Goal: Task Accomplishment & Management: Manage account settings

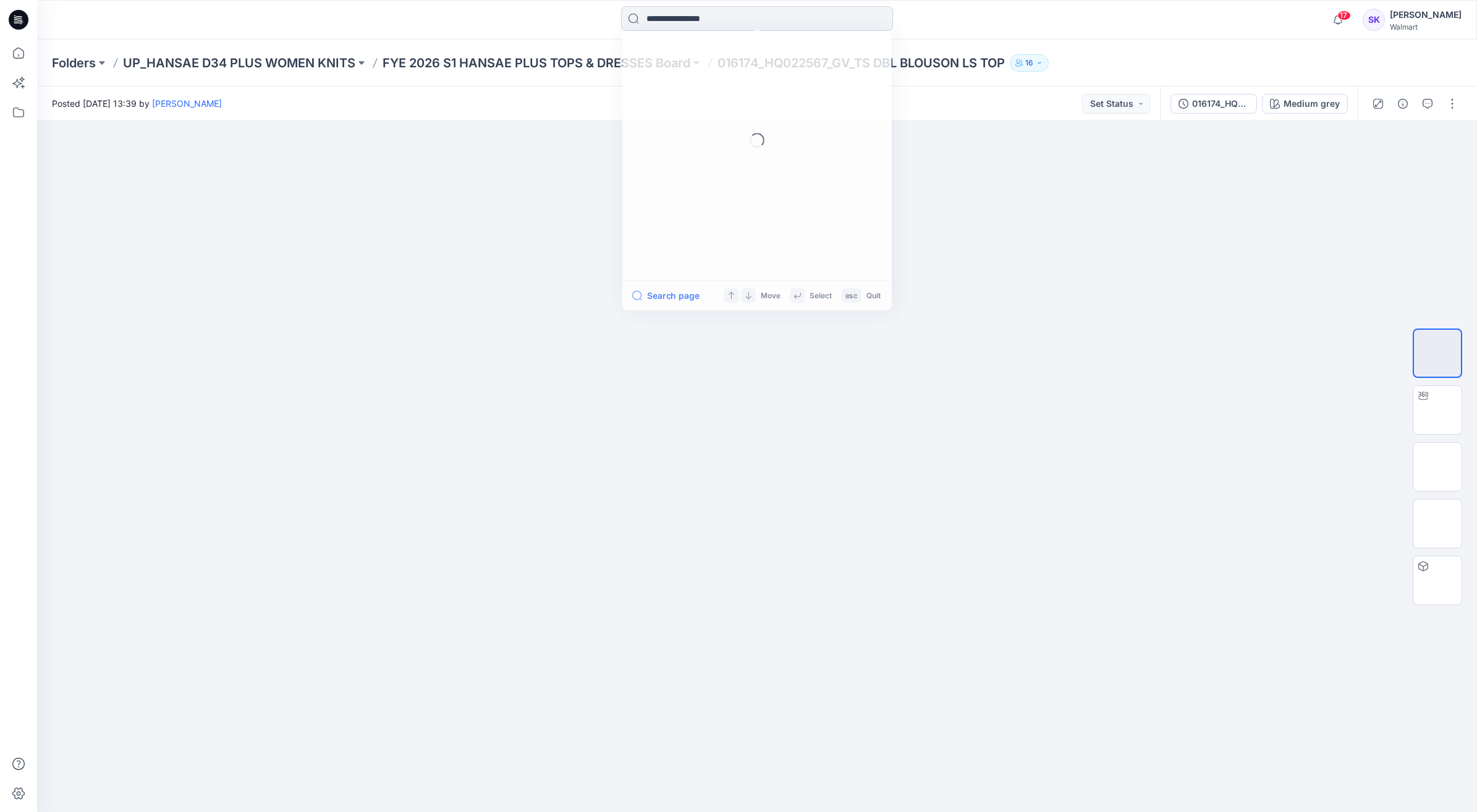
click at [678, 20] on input at bounding box center [757, 18] width 272 height 24
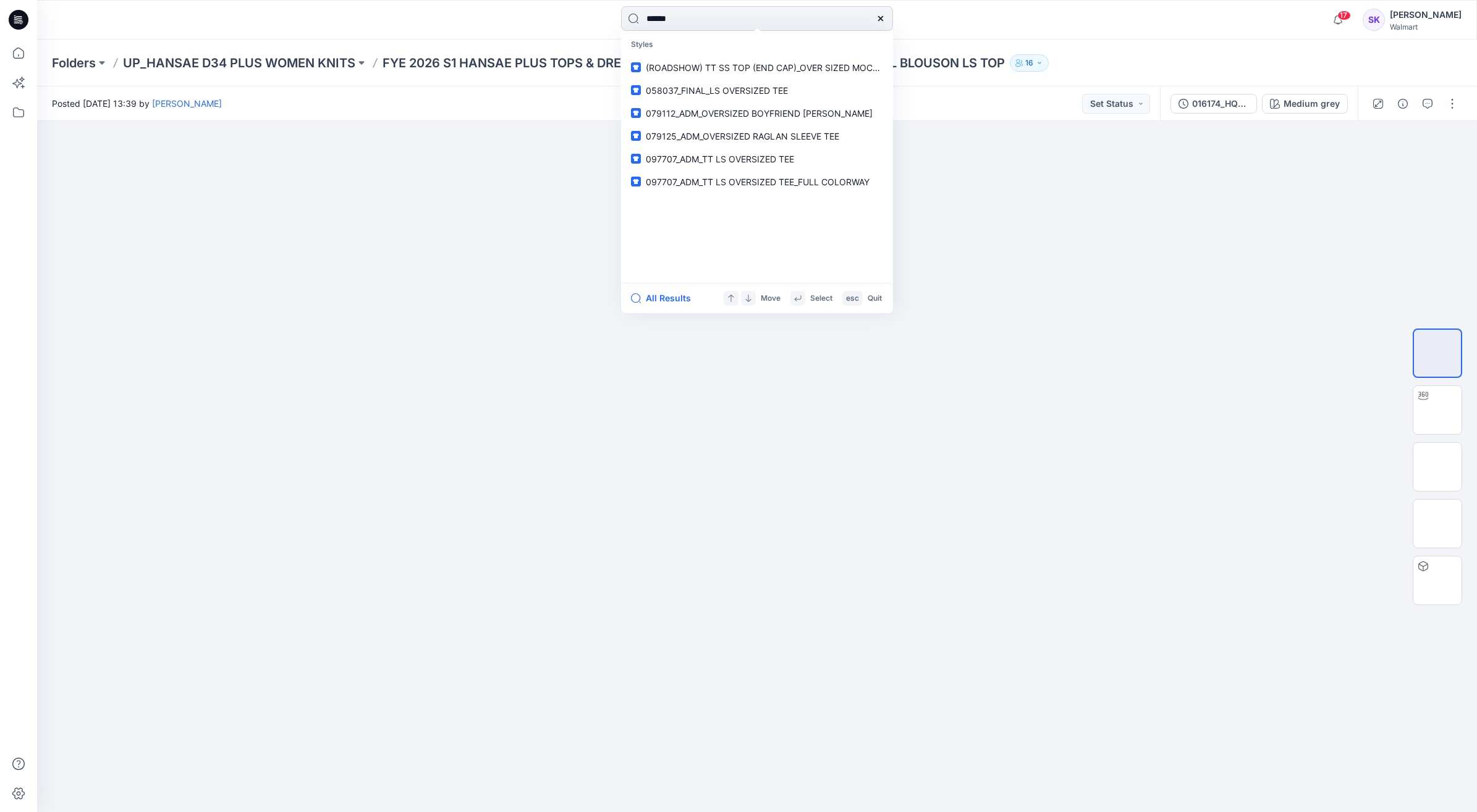
type input "*******"
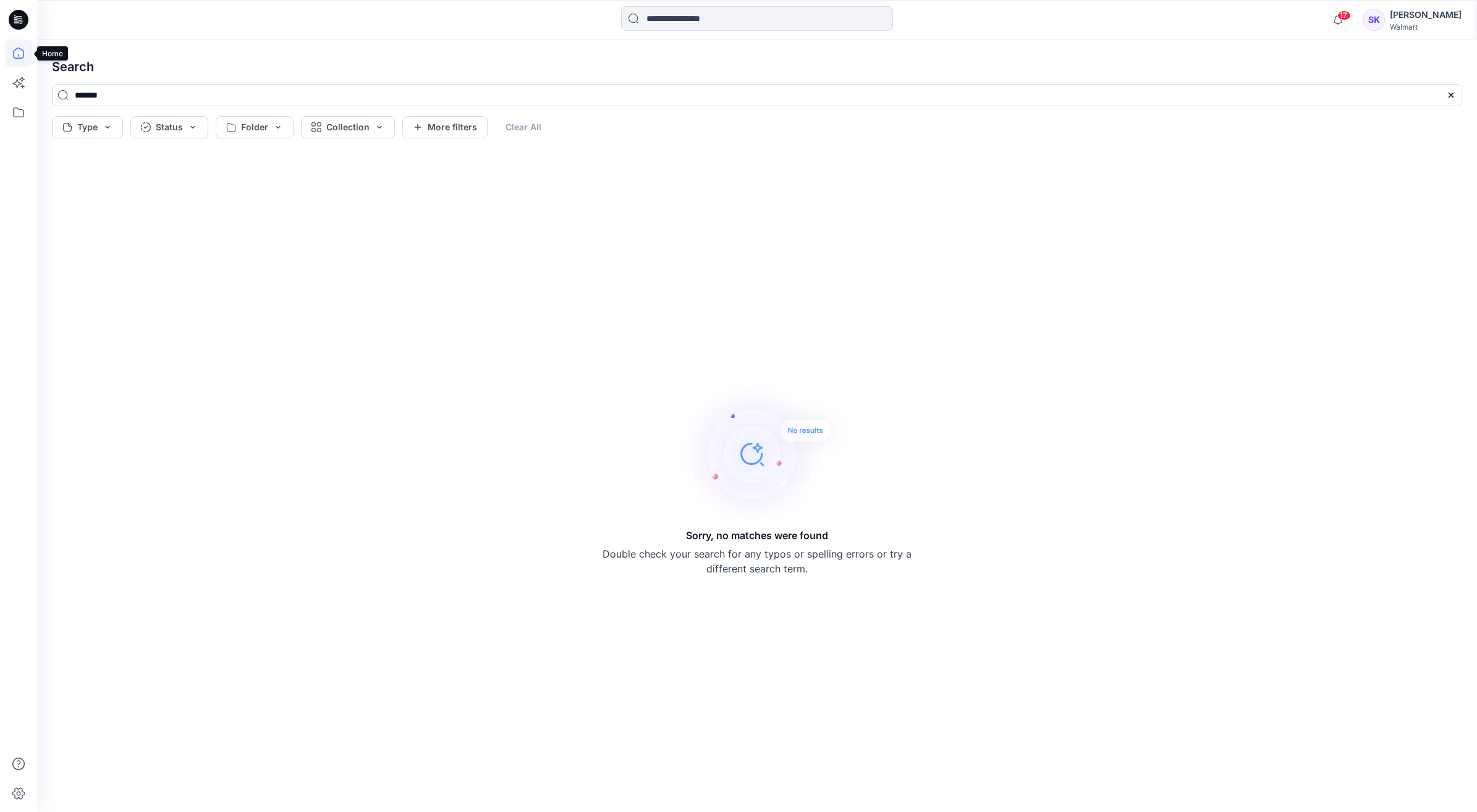
click at [19, 41] on icon at bounding box center [18, 53] width 27 height 27
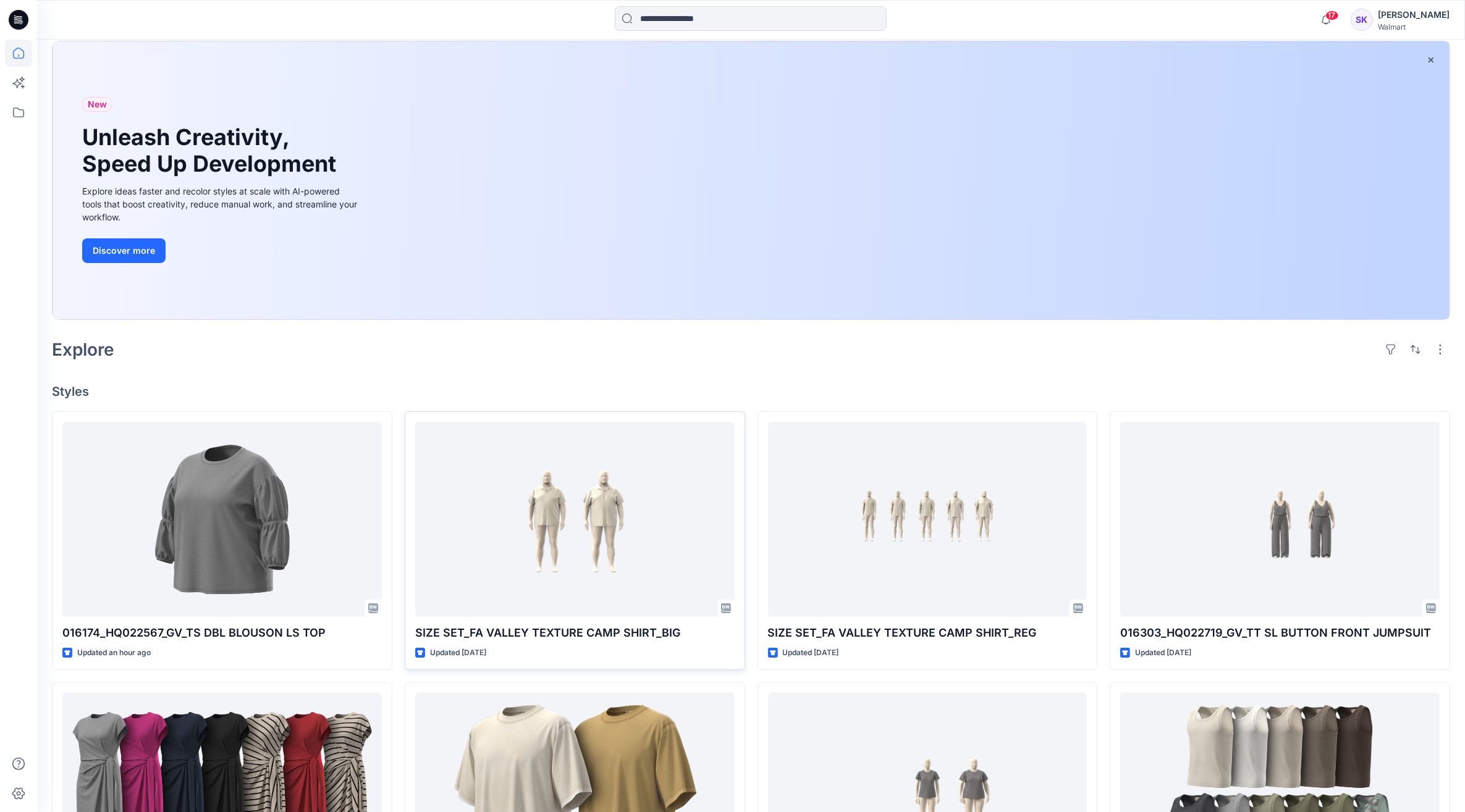
scroll to position [154, 0]
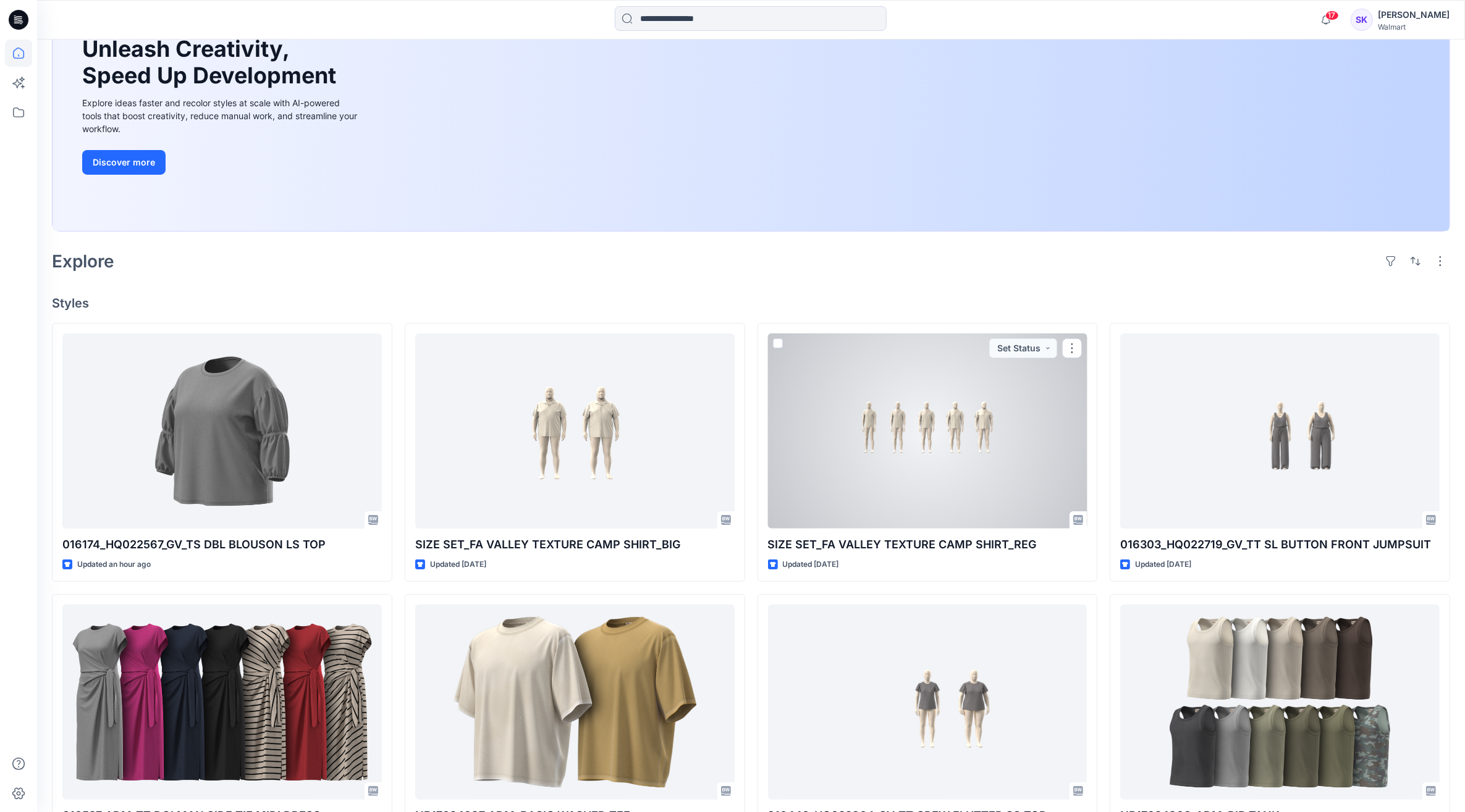
click at [886, 417] on div at bounding box center [927, 431] width 320 height 196
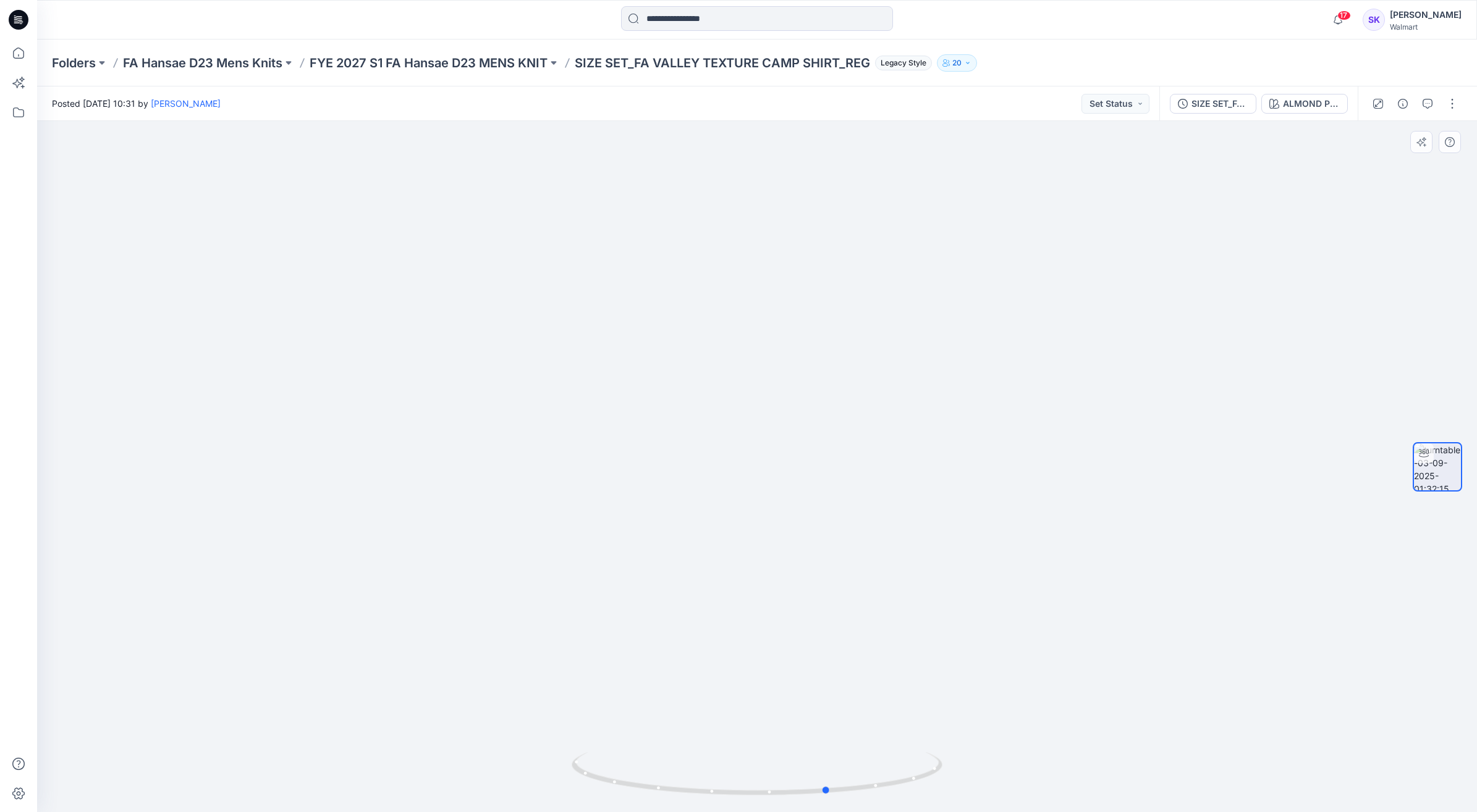
drag, startPoint x: 934, startPoint y: 445, endPoint x: 356, endPoint y: 464, distance: 578.3
click at [356, 464] on div at bounding box center [757, 467] width 1440 height 691
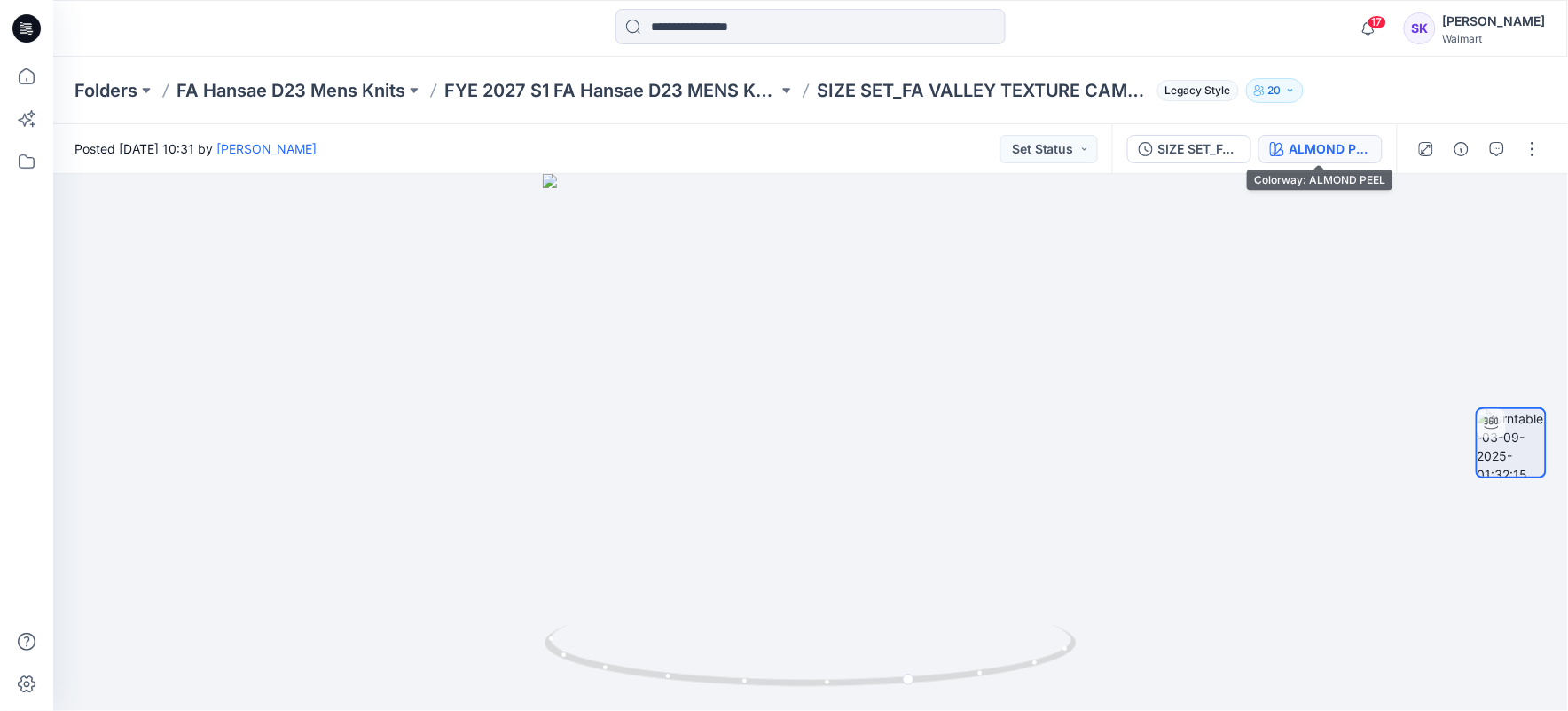
click at [1317, 144] on div "ALMOND PEEL" at bounding box center [1330, 149] width 82 height 20
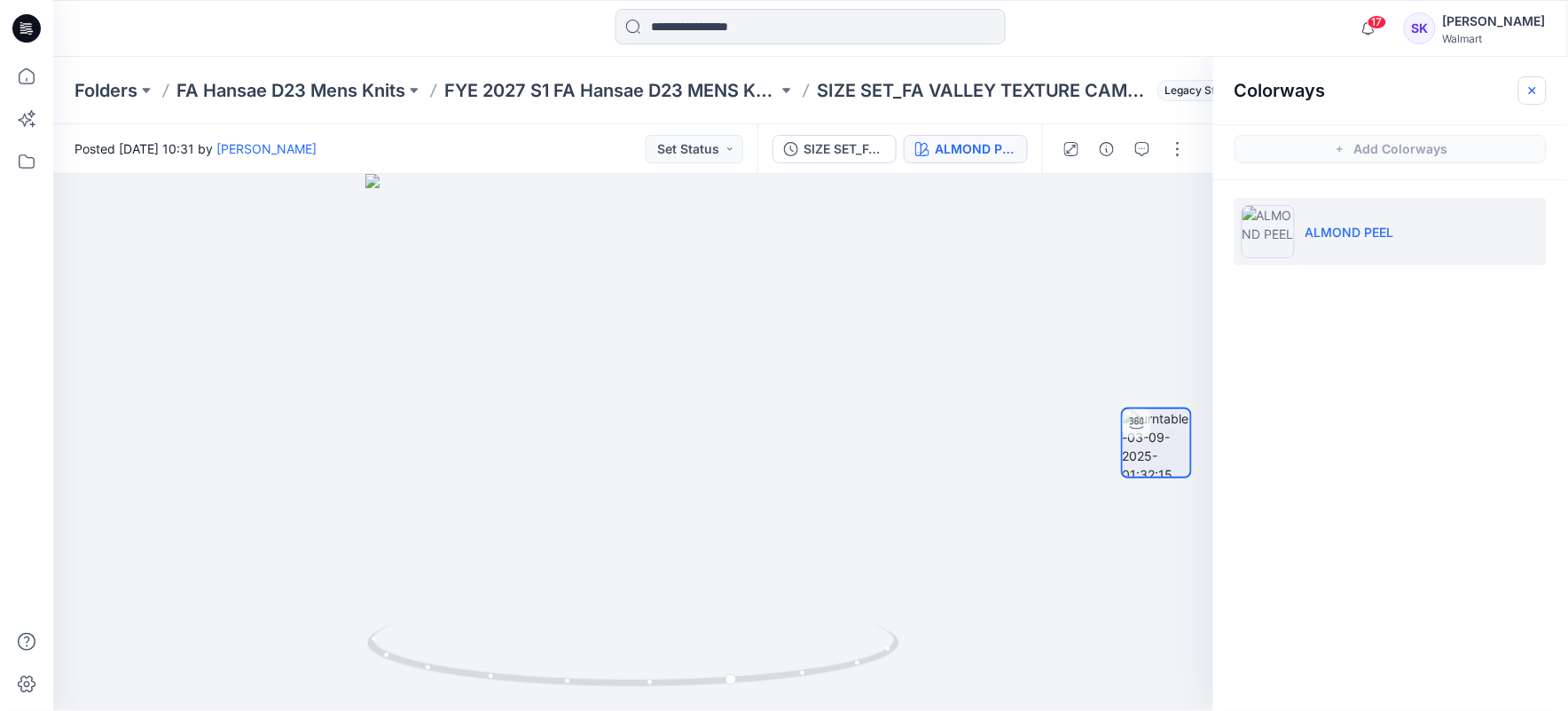
click at [1528, 102] on button "button" at bounding box center [1533, 90] width 29 height 29
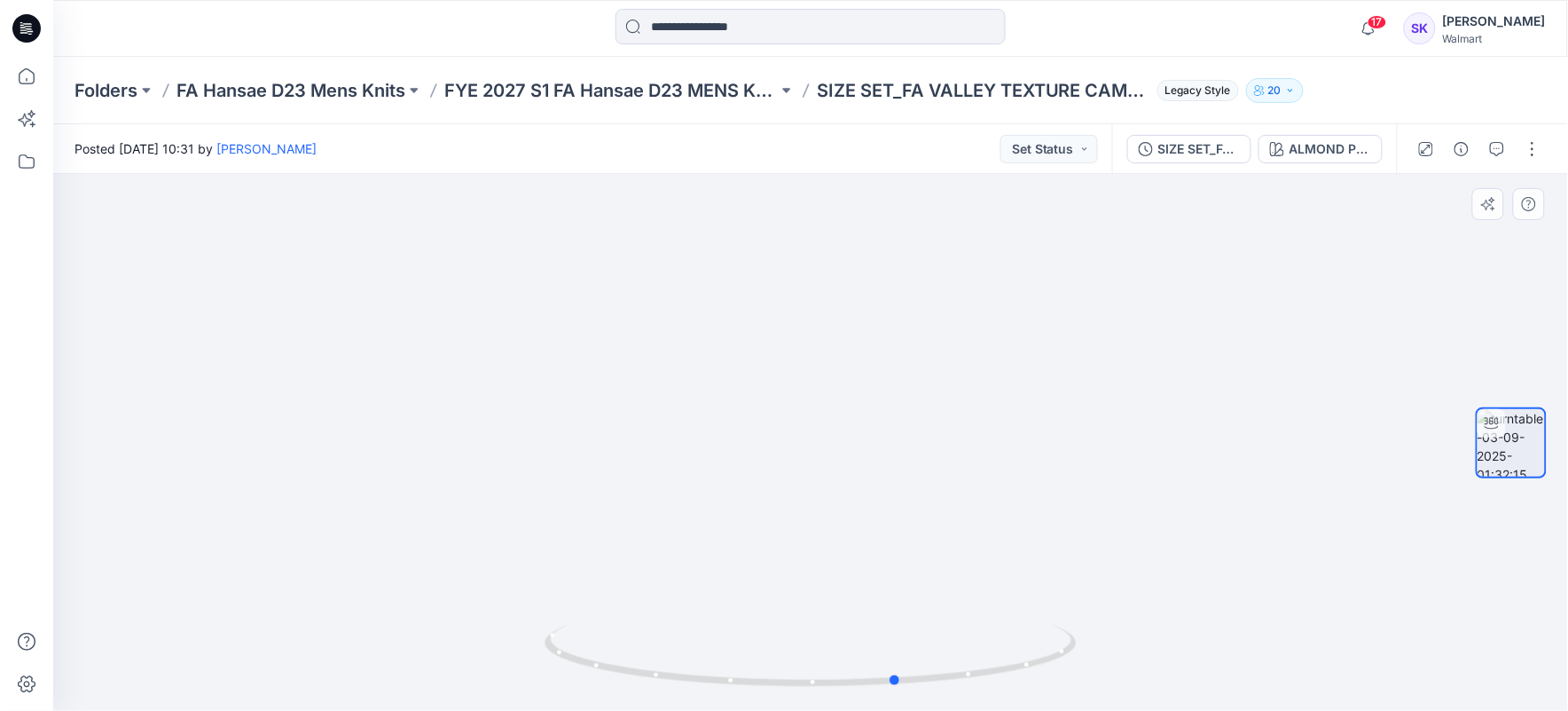
drag, startPoint x: 759, startPoint y: 517, endPoint x: 1306, endPoint y: 471, distance: 548.9
click at [1306, 471] on div at bounding box center [811, 442] width 1515 height 537
drag, startPoint x: 990, startPoint y: 393, endPoint x: 911, endPoint y: 395, distance: 79.0
click at [911, 395] on div at bounding box center [811, 442] width 1515 height 537
drag, startPoint x: 1029, startPoint y: 387, endPoint x: 1006, endPoint y: 388, distance: 23.0
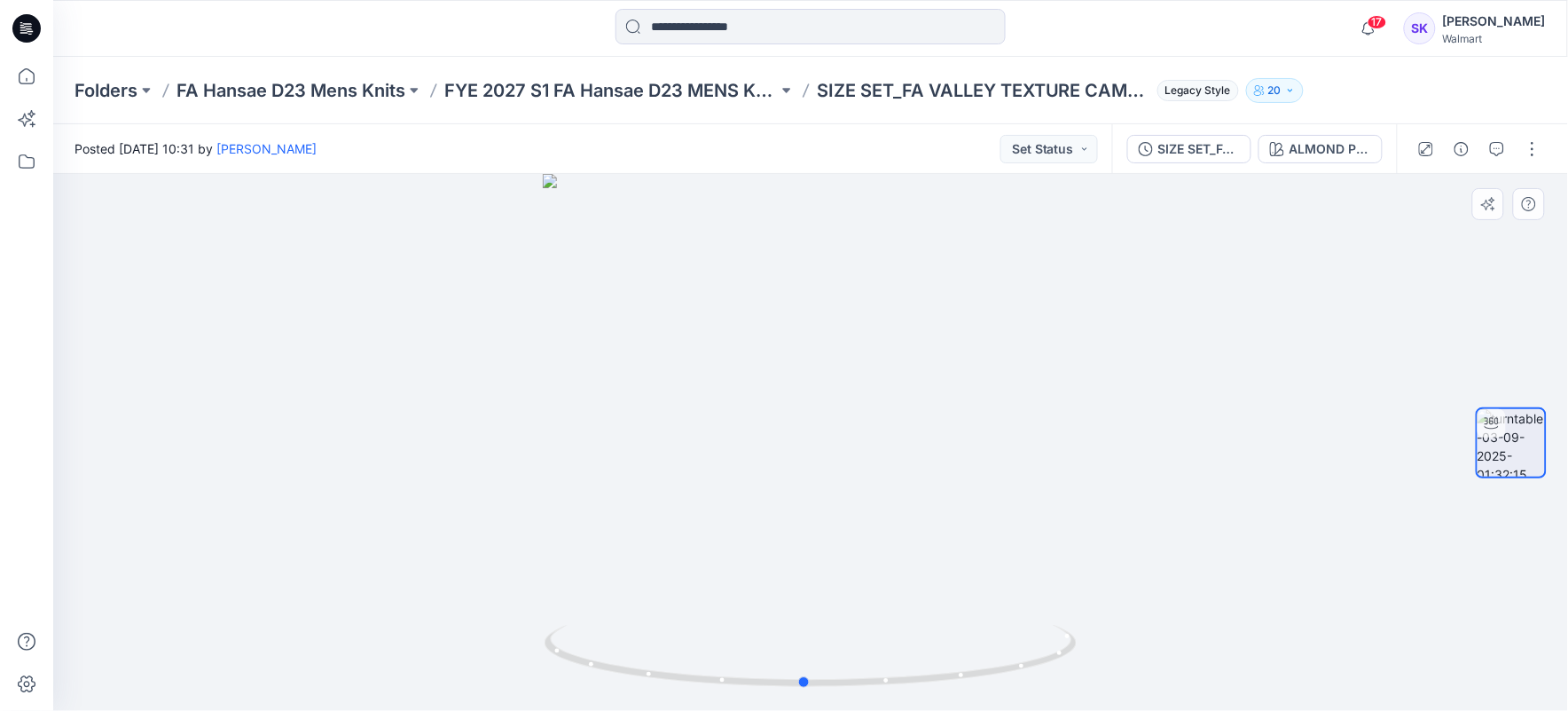
click at [1006, 388] on div at bounding box center [811, 442] width 1515 height 537
click at [1287, 522] on div at bounding box center [811, 442] width 1515 height 537
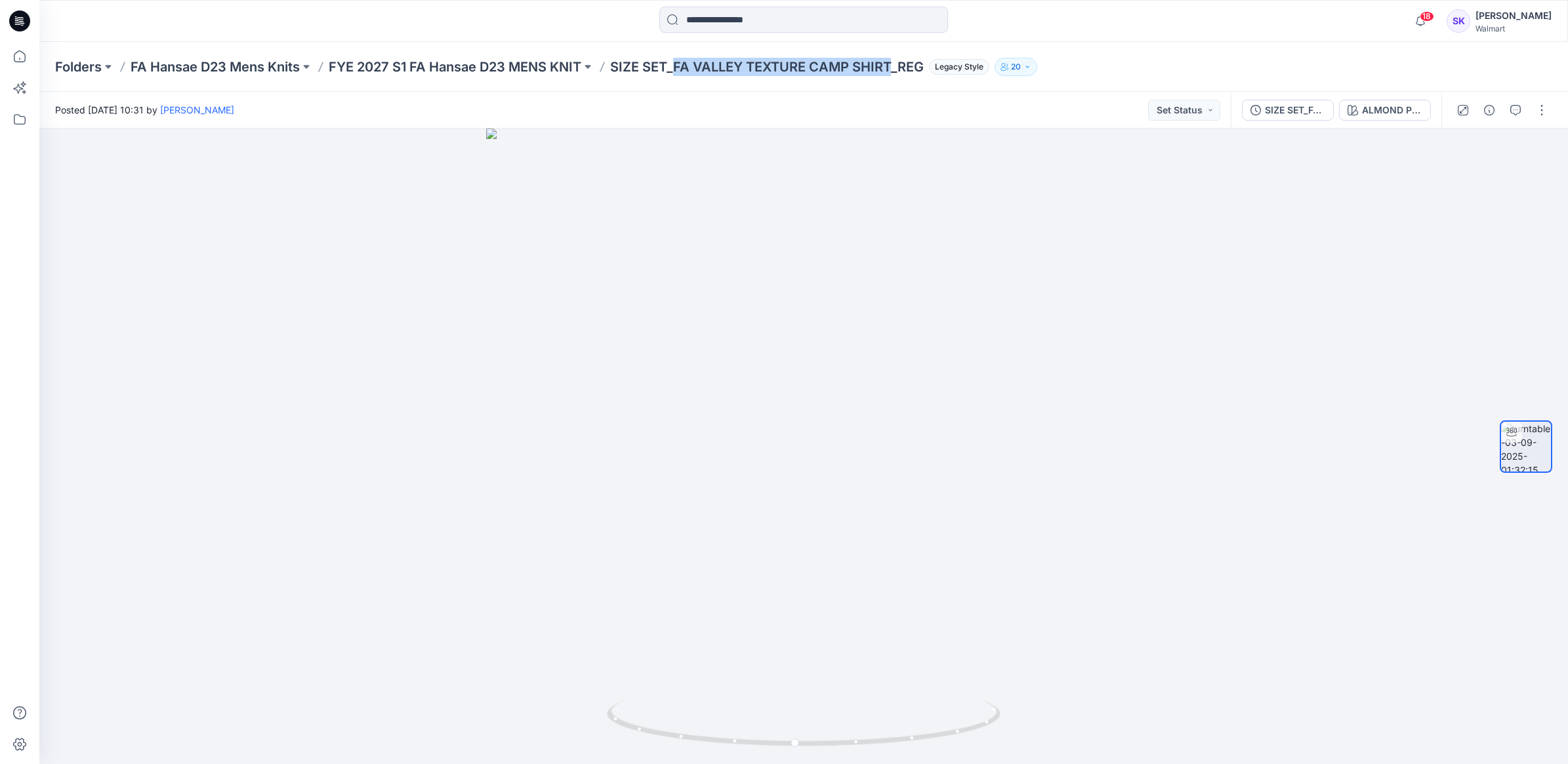
drag, startPoint x: 679, startPoint y: 67, endPoint x: 894, endPoint y: 72, distance: 215.1
click at [894, 72] on p "SIZE SET_FA VALLEY TEXTURE CAMP SHIRT_REG" at bounding box center [767, 67] width 313 height 18
copy p "FA VALLEY TEXTURE CAMP SHIRT"
click at [1281, 380] on div at bounding box center [803, 446] width 1529 height 635
click at [1342, 479] on div at bounding box center [803, 446] width 1529 height 635
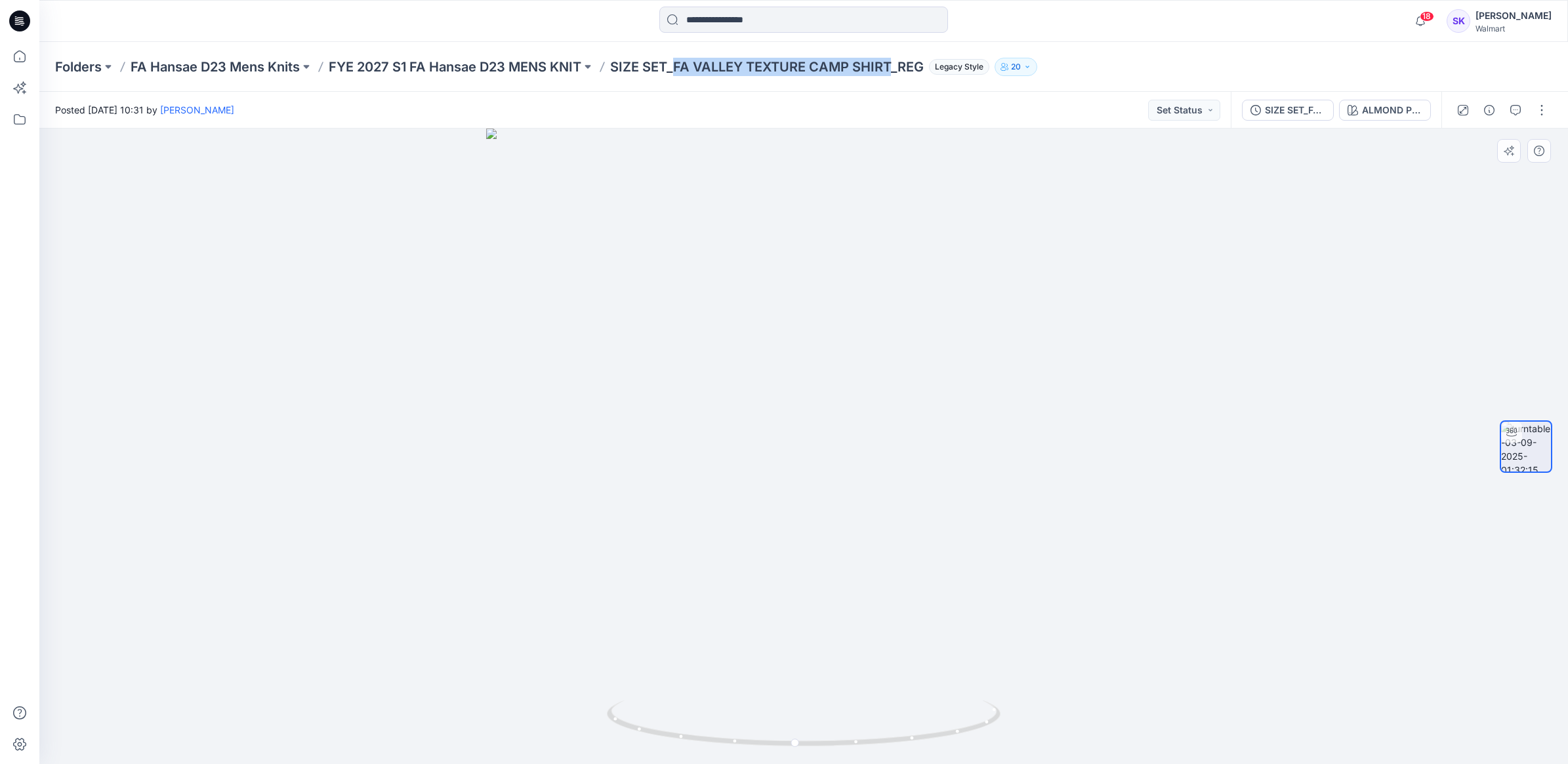
click at [1344, 468] on div at bounding box center [803, 446] width 1529 height 635
drag, startPoint x: 1248, startPoint y: 287, endPoint x: 1212, endPoint y: 264, distance: 42.7
click at [1248, 287] on div at bounding box center [803, 446] width 1529 height 635
click at [1152, 66] on div "Folders FA Hansae D23 Mens Knits FYE 2027 S1 FA Hansae D23 MENS KNIT SIZE SET_F…" at bounding box center [752, 67] width 1394 height 18
click at [1296, 332] on div at bounding box center [803, 446] width 1529 height 635
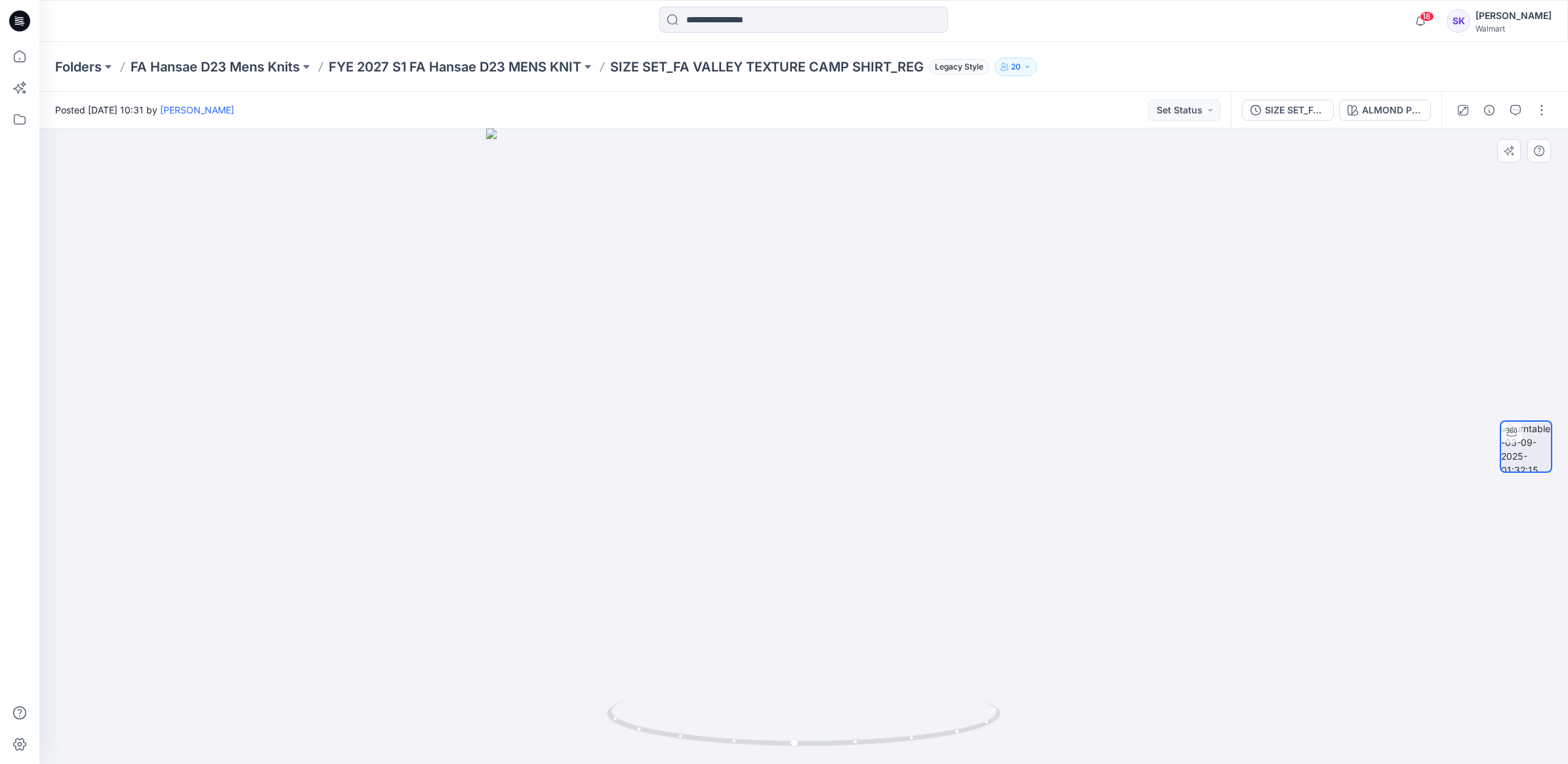
click at [1146, 256] on div at bounding box center [803, 446] width 1529 height 635
drag, startPoint x: 1027, startPoint y: 404, endPoint x: 646, endPoint y: 421, distance: 381.4
click at [646, 421] on div at bounding box center [803, 446] width 1529 height 635
click at [1264, 309] on div at bounding box center [803, 446] width 1529 height 635
click at [1317, 264] on div at bounding box center [803, 446] width 1529 height 635
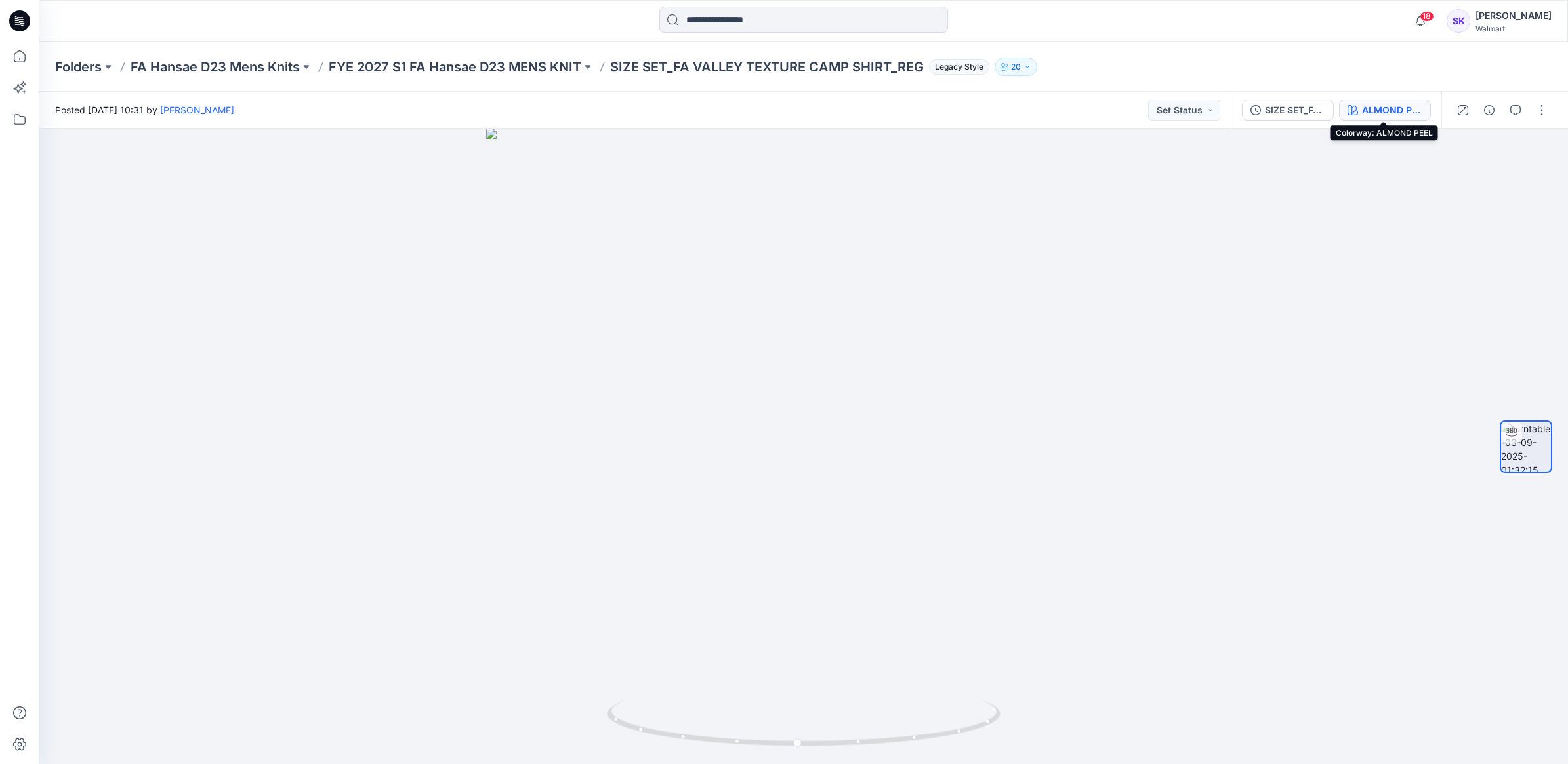
click at [1401, 112] on div "ALMOND PEEL" at bounding box center [1392, 110] width 60 height 15
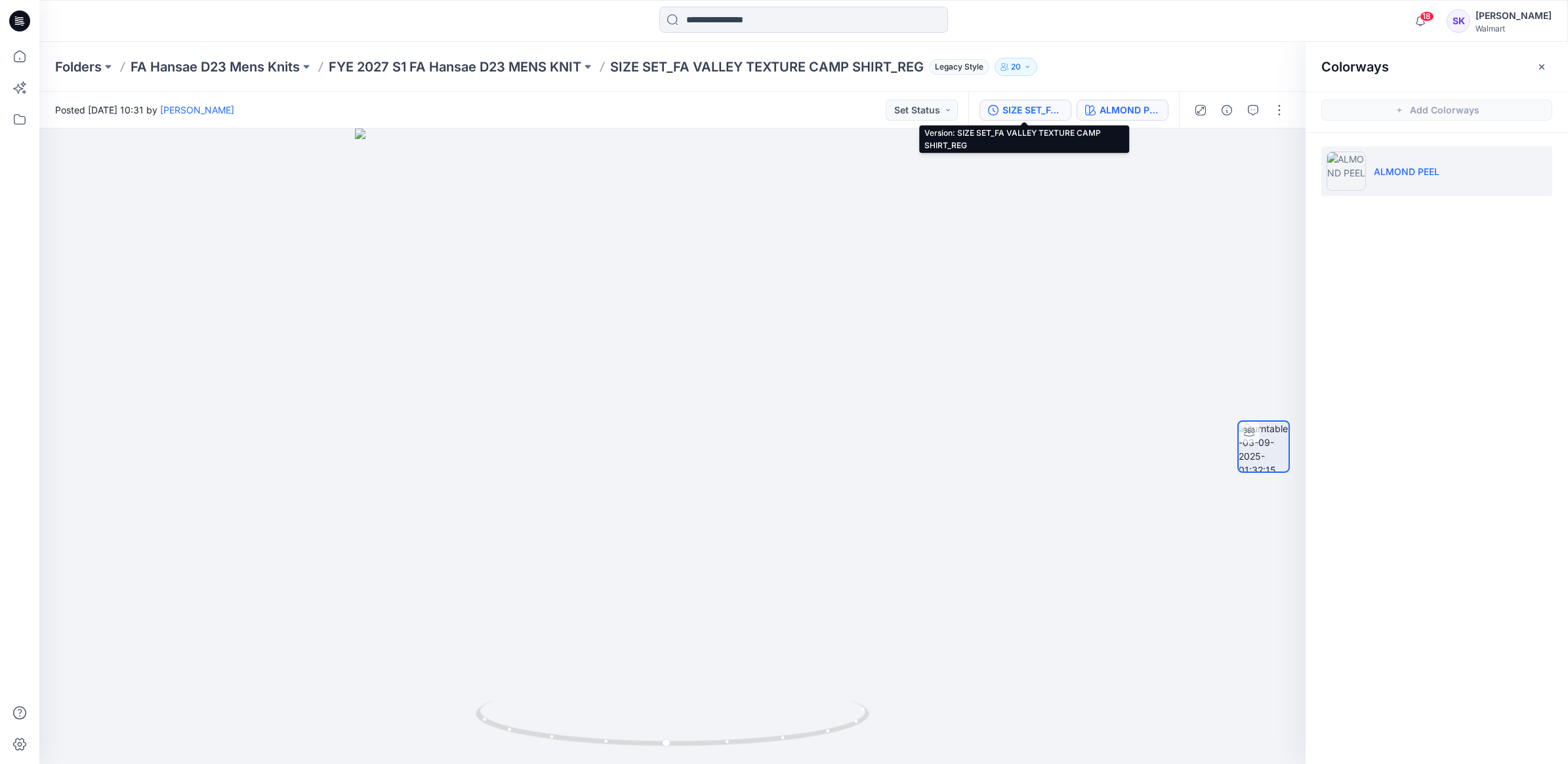
click at [1009, 115] on div "SIZE SET_FA VALLEY TEXTURE CAMP SHIRT_REG" at bounding box center [1032, 110] width 60 height 15
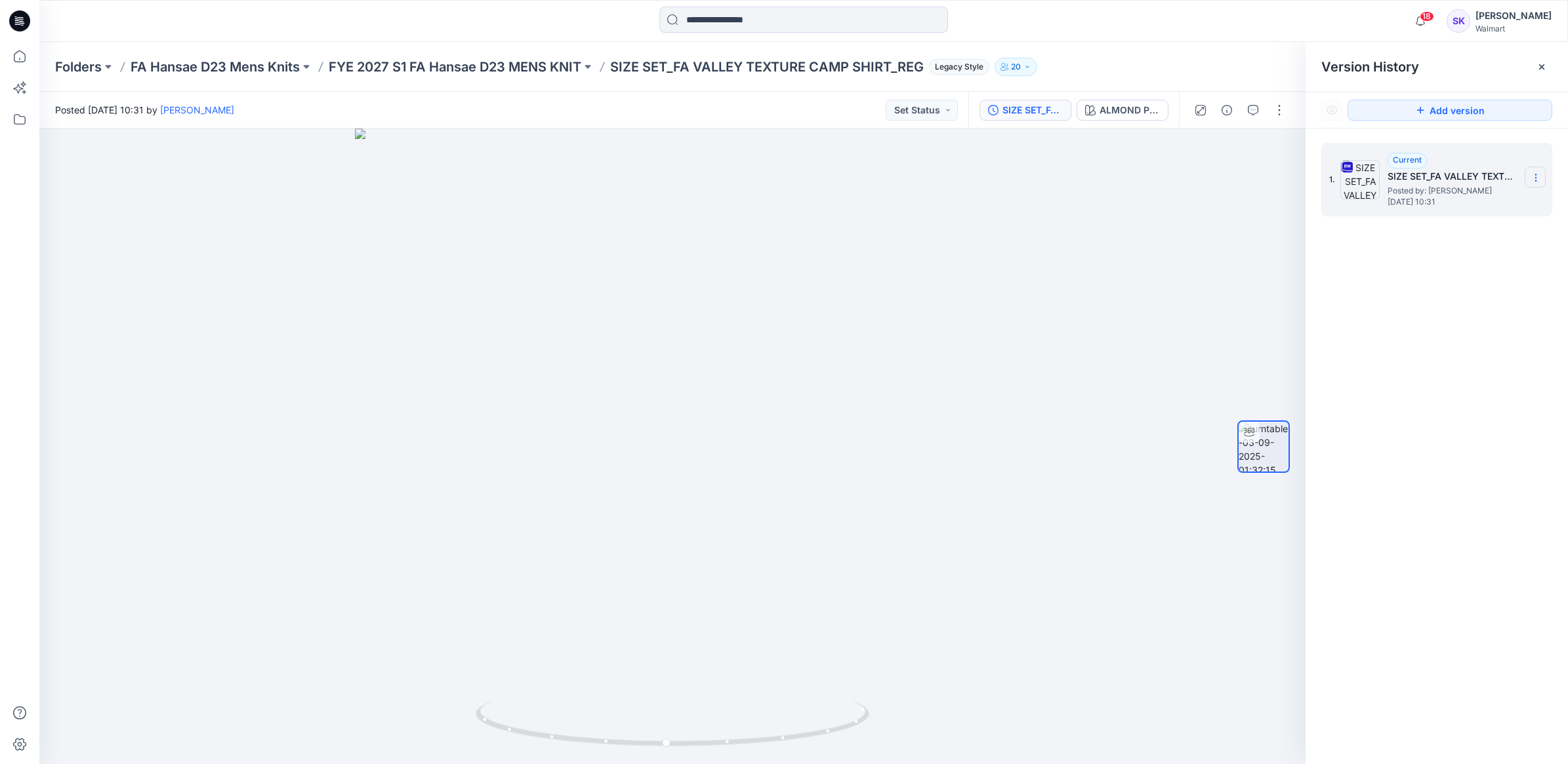
click at [1536, 181] on icon at bounding box center [1535, 181] width 1 height 1
click at [1456, 205] on span "Download Source BW File" at bounding box center [1469, 204] width 110 height 15
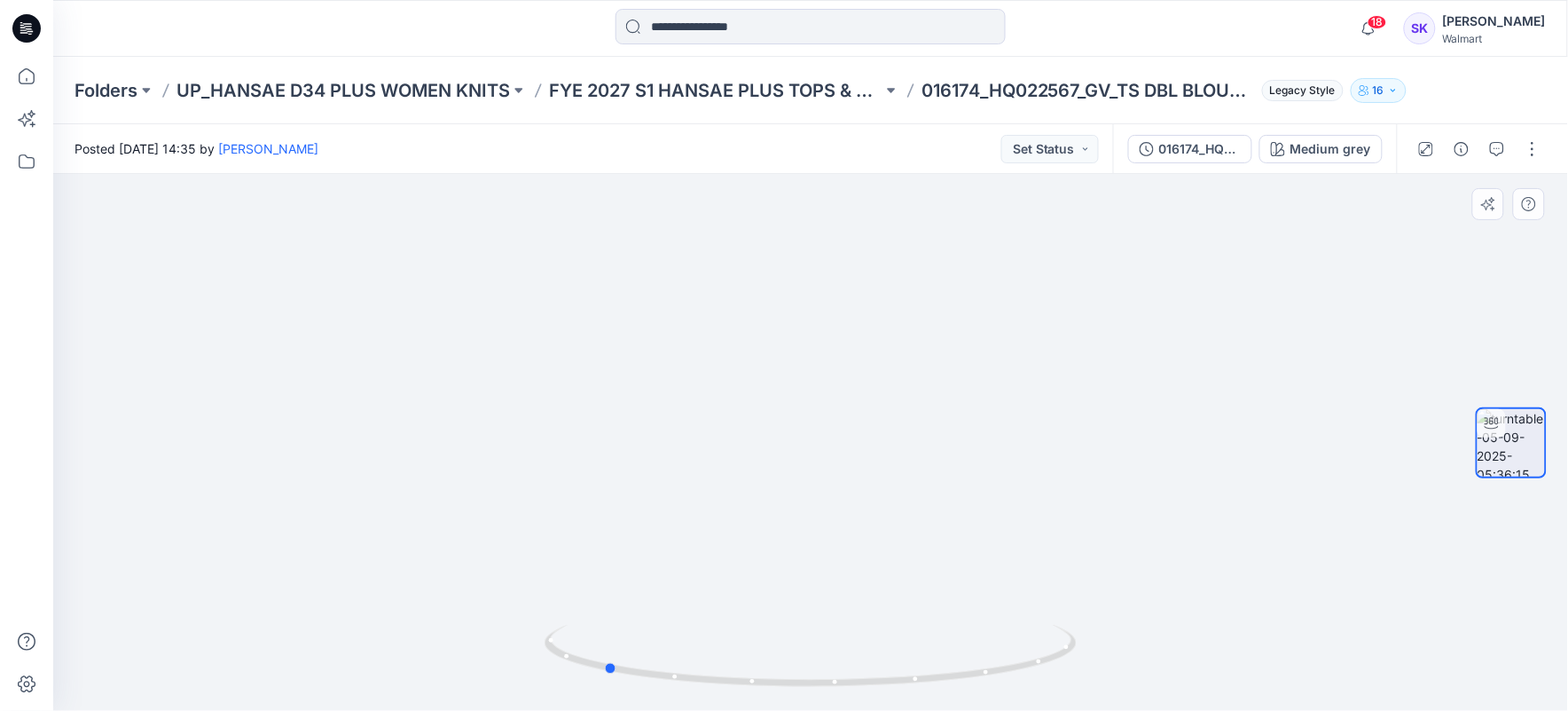
drag, startPoint x: 759, startPoint y: 440, endPoint x: 1080, endPoint y: 440, distance: 321.0
click at [1080, 440] on div at bounding box center [811, 442] width 1515 height 537
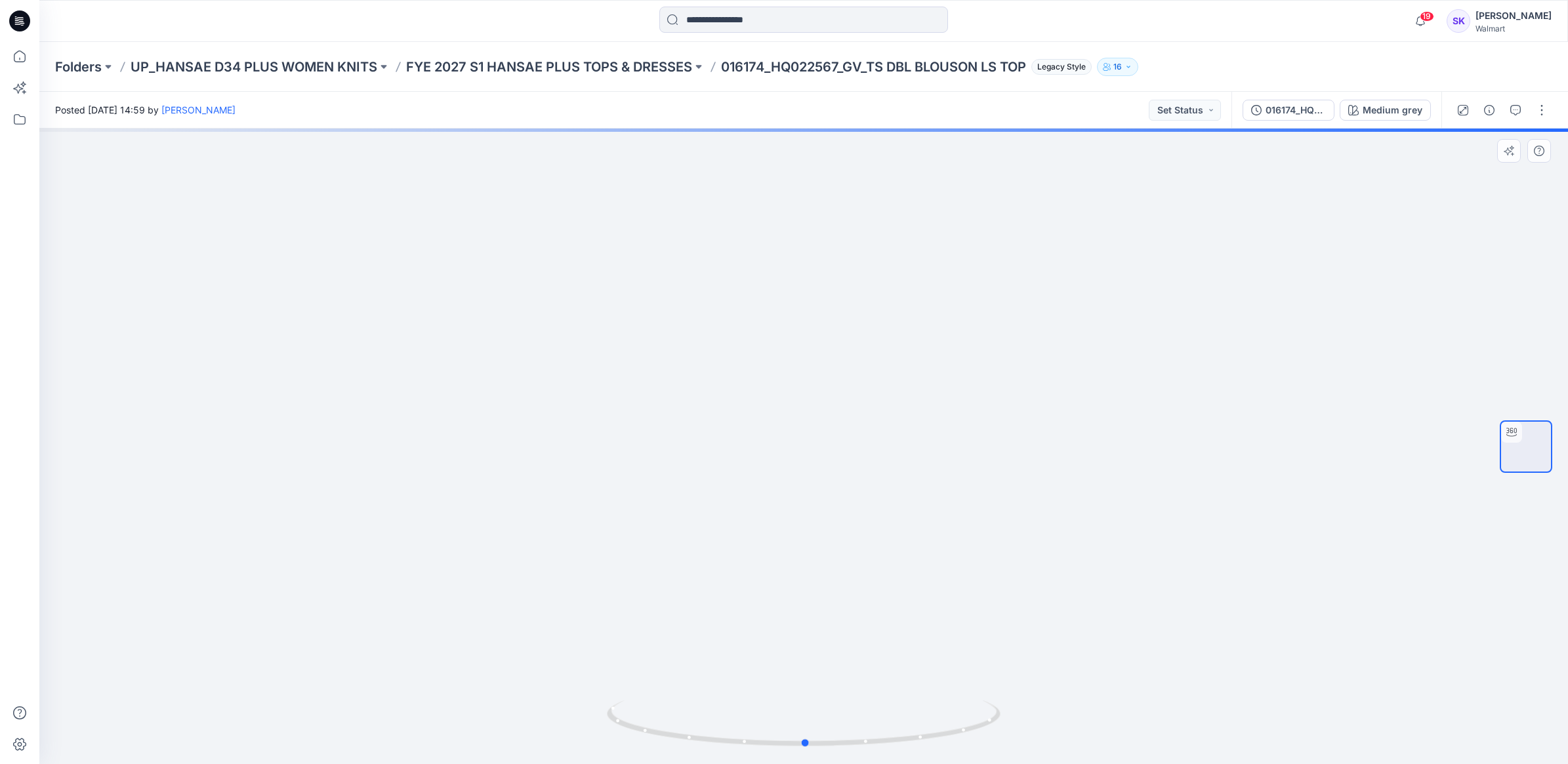
drag, startPoint x: 789, startPoint y: 563, endPoint x: 1188, endPoint y: 545, distance: 399.4
click at [1188, 545] on div at bounding box center [803, 446] width 1529 height 635
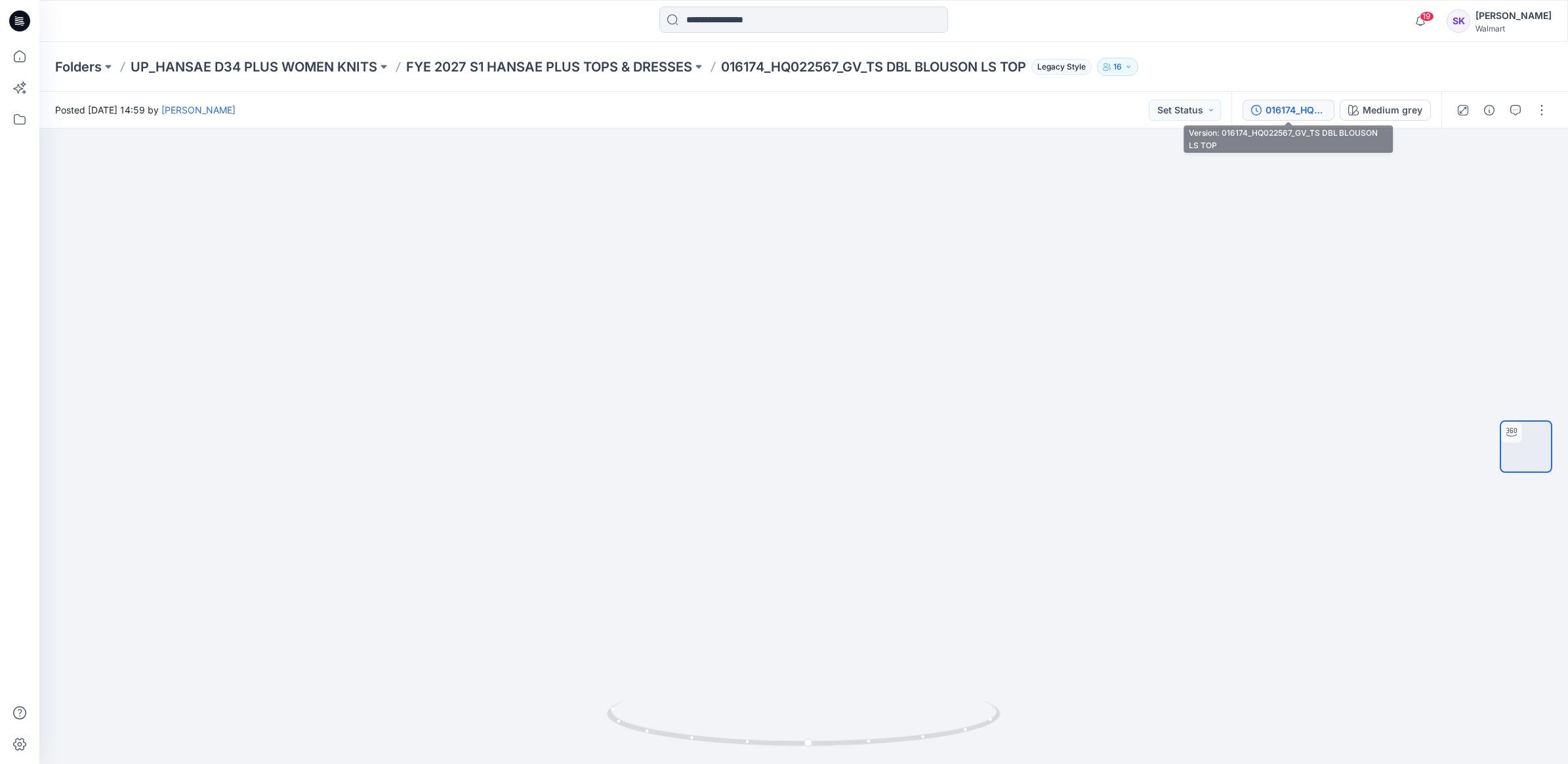
click at [1297, 115] on div "016174_HQ022567_GV_TS DBL BLOUSON LS TOP" at bounding box center [1296, 110] width 60 height 15
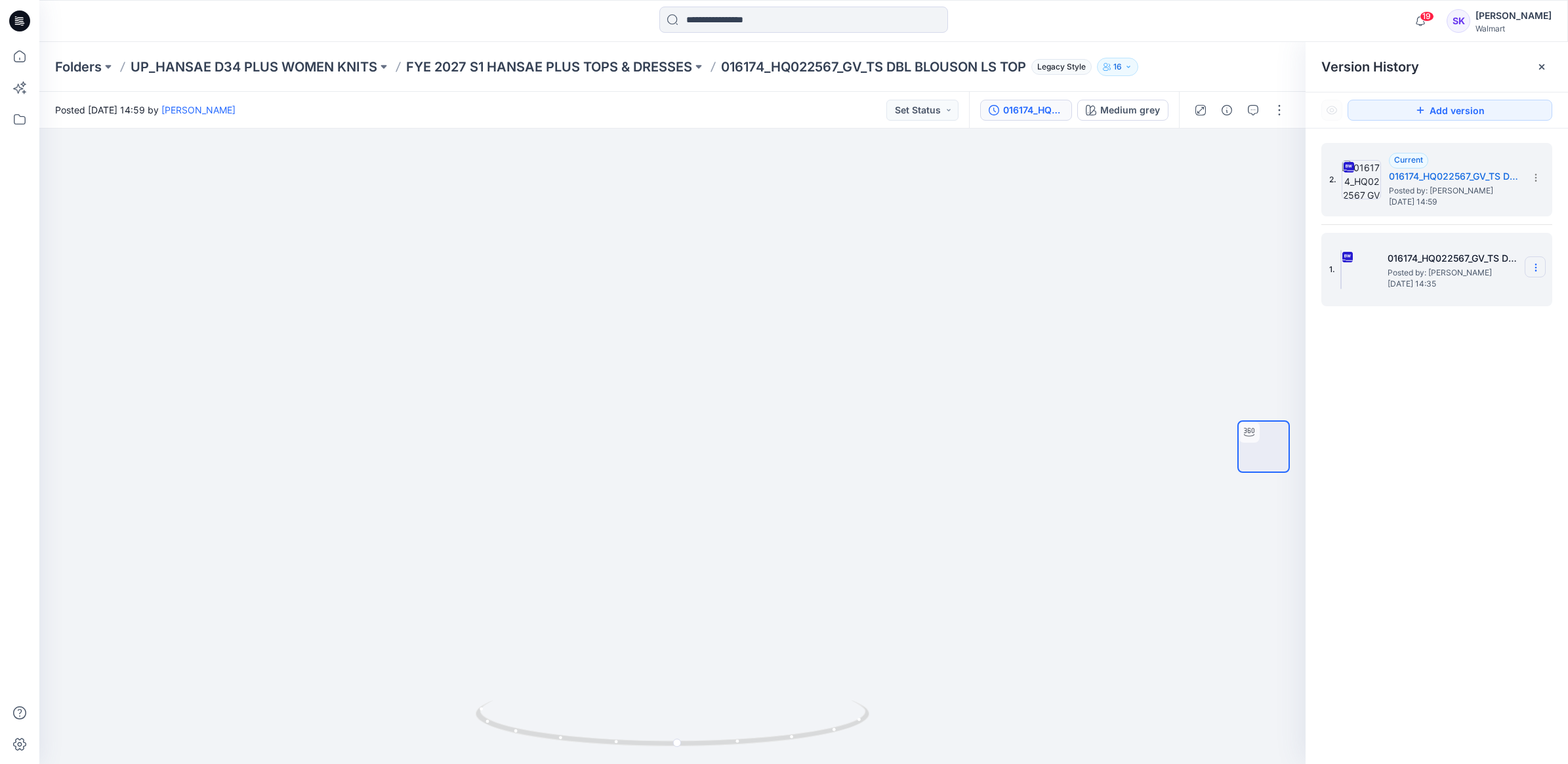
click at [1533, 267] on icon at bounding box center [1536, 267] width 11 height 11
click at [1446, 408] on span "Delete Version" at bounding box center [1444, 405] width 61 height 15
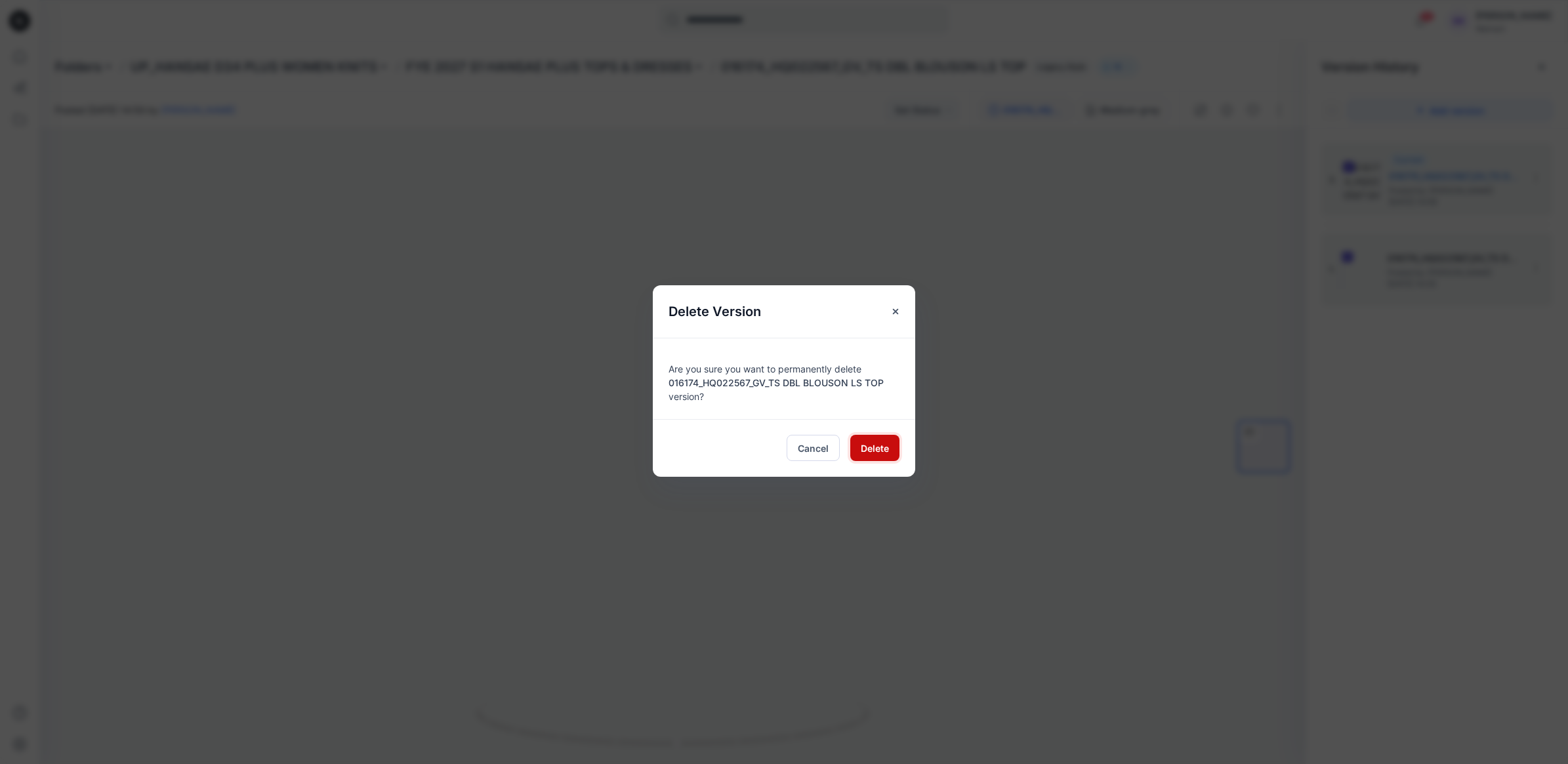
click at [874, 445] on span "Delete" at bounding box center [875, 448] width 28 height 14
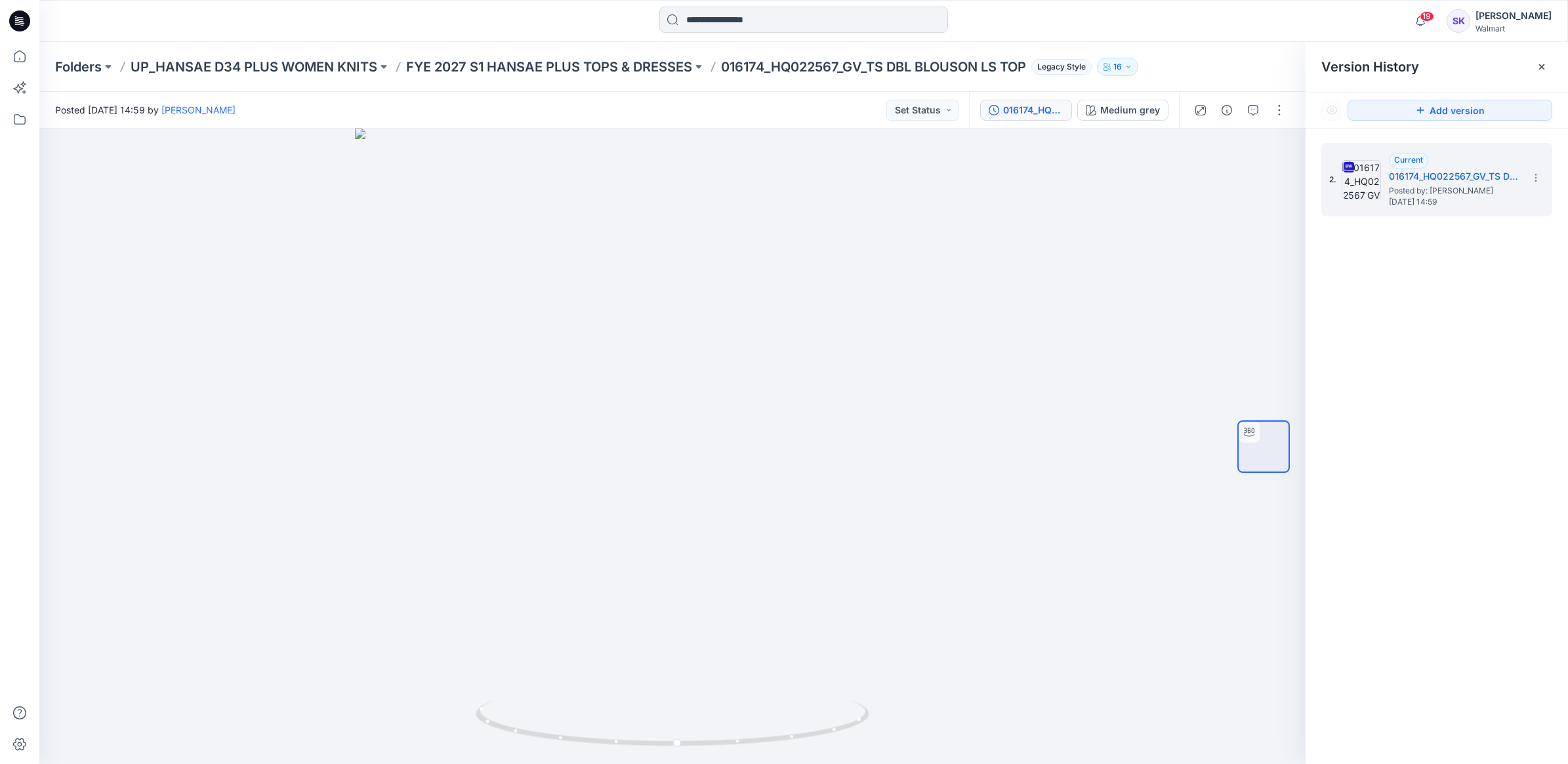
click at [1447, 391] on div "2. Current 016174_HQ022567_GV_TS DBL BLOUSON LS TOP Posted by: Stephanie Kang F…" at bounding box center [1436, 456] width 262 height 655
click at [1214, 10] on div "19 Notifications Your style 016174_HQ022567_GV_TS DBL BLOUSON LS TOP has been u…" at bounding box center [803, 20] width 1528 height 29
click at [1511, 276] on div "2. Current 016174_HQ022567_GV_TS DBL BLOUSON LS TOP Posted by: Stephanie Kang F…" at bounding box center [1436, 456] width 262 height 655
click at [1540, 64] on icon at bounding box center [1541, 66] width 5 height 5
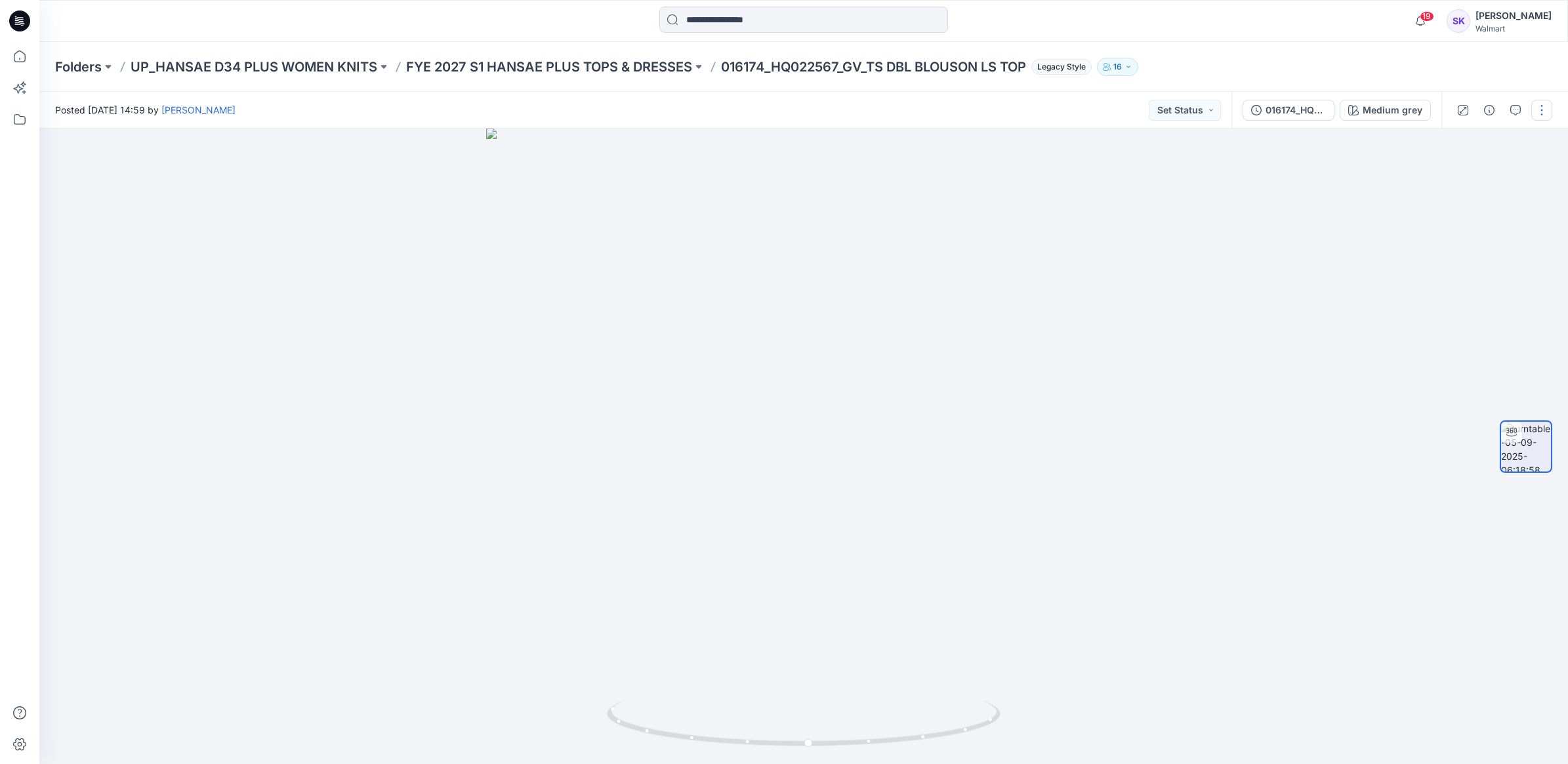
click at [1546, 115] on button "button" at bounding box center [1542, 110] width 21 height 21
click at [1510, 210] on p "Duplicate to..." at bounding box center [1479, 213] width 60 height 14
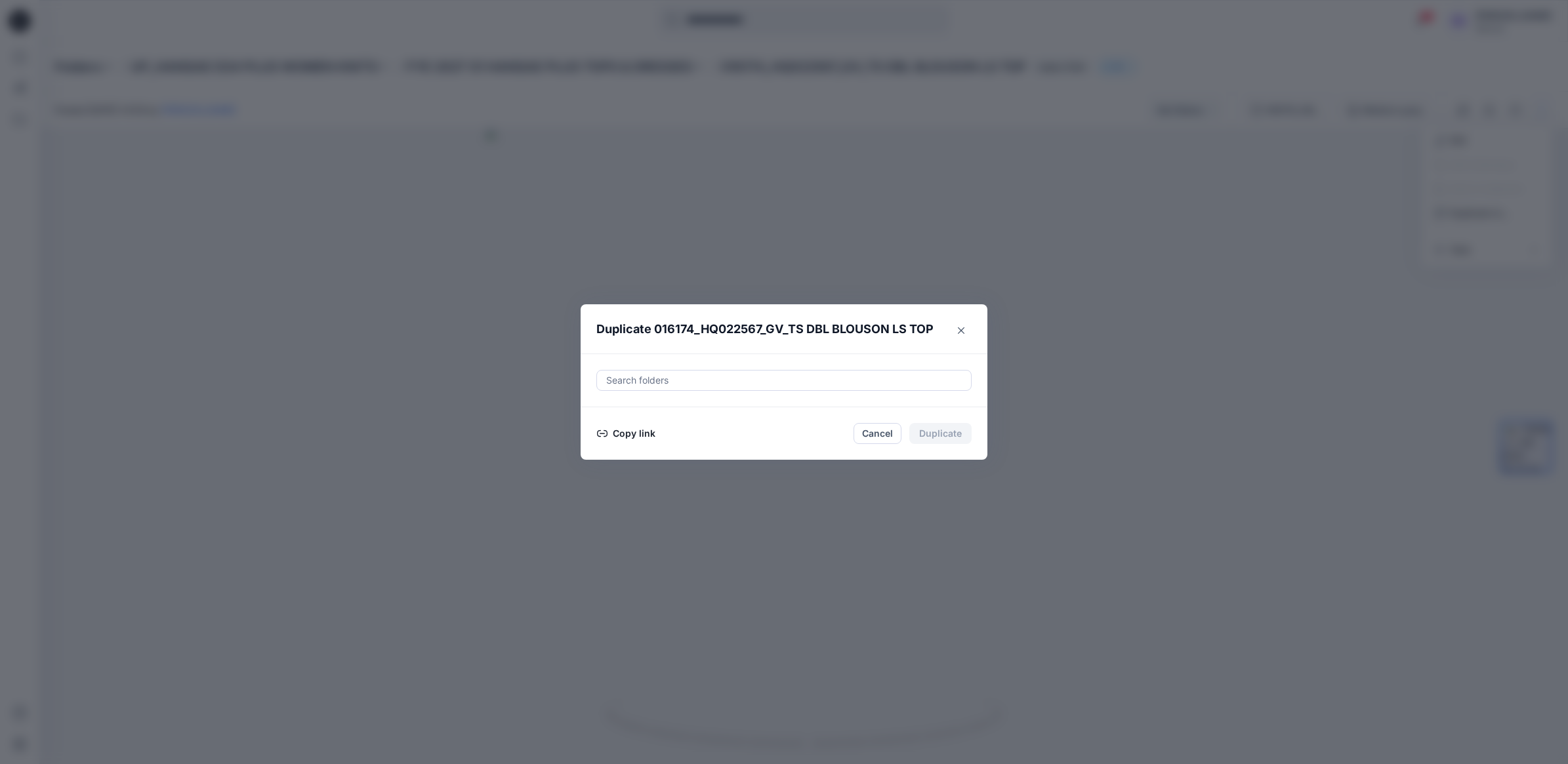
click at [620, 431] on button "Copy link" at bounding box center [626, 434] width 60 height 15
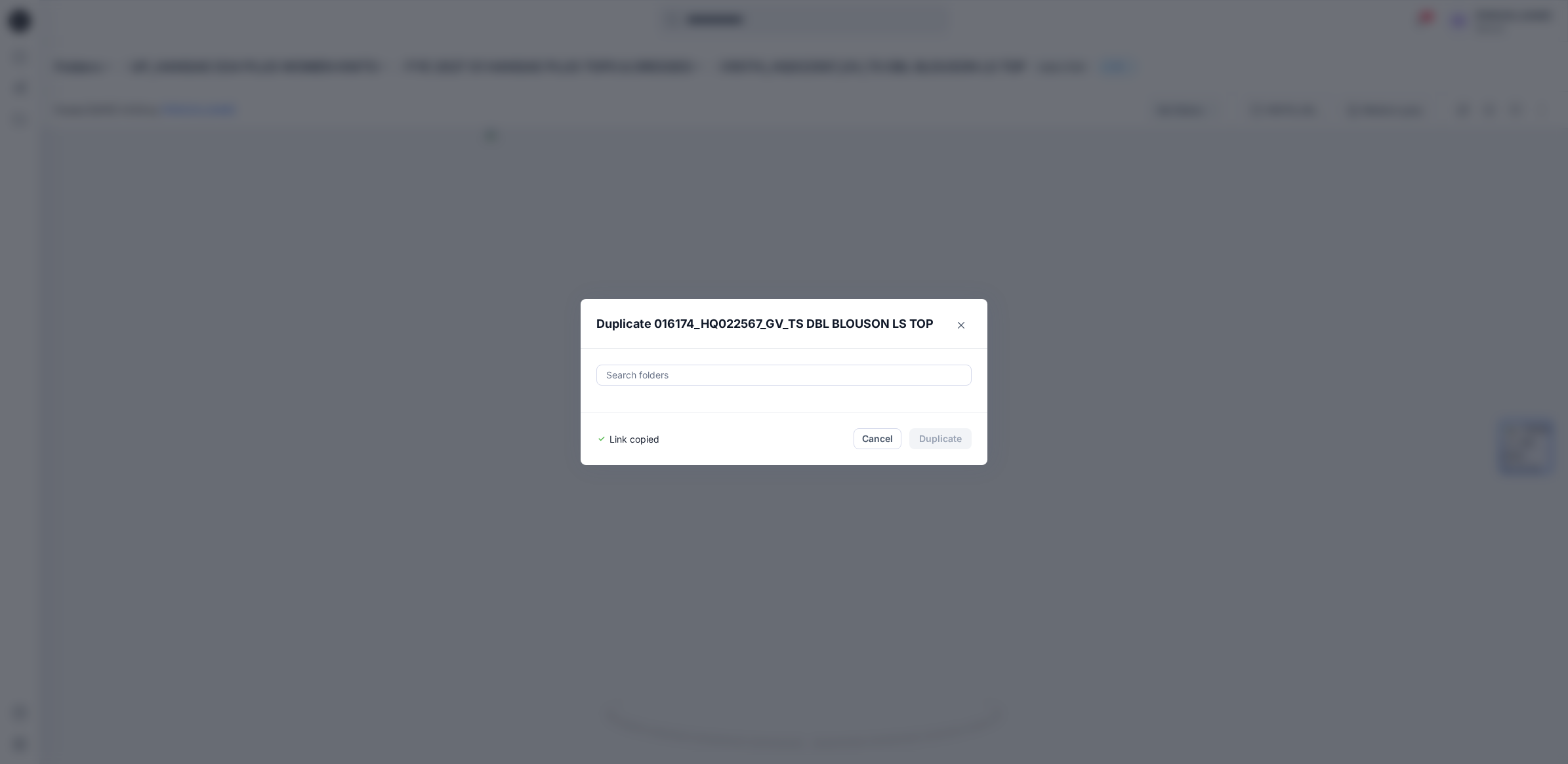
click at [1517, 358] on div "Duplicate 016174_HQ022567_GV_TS DBL BLOUSON LS TOP Search folders Link copied C…" at bounding box center [784, 382] width 1568 height 764
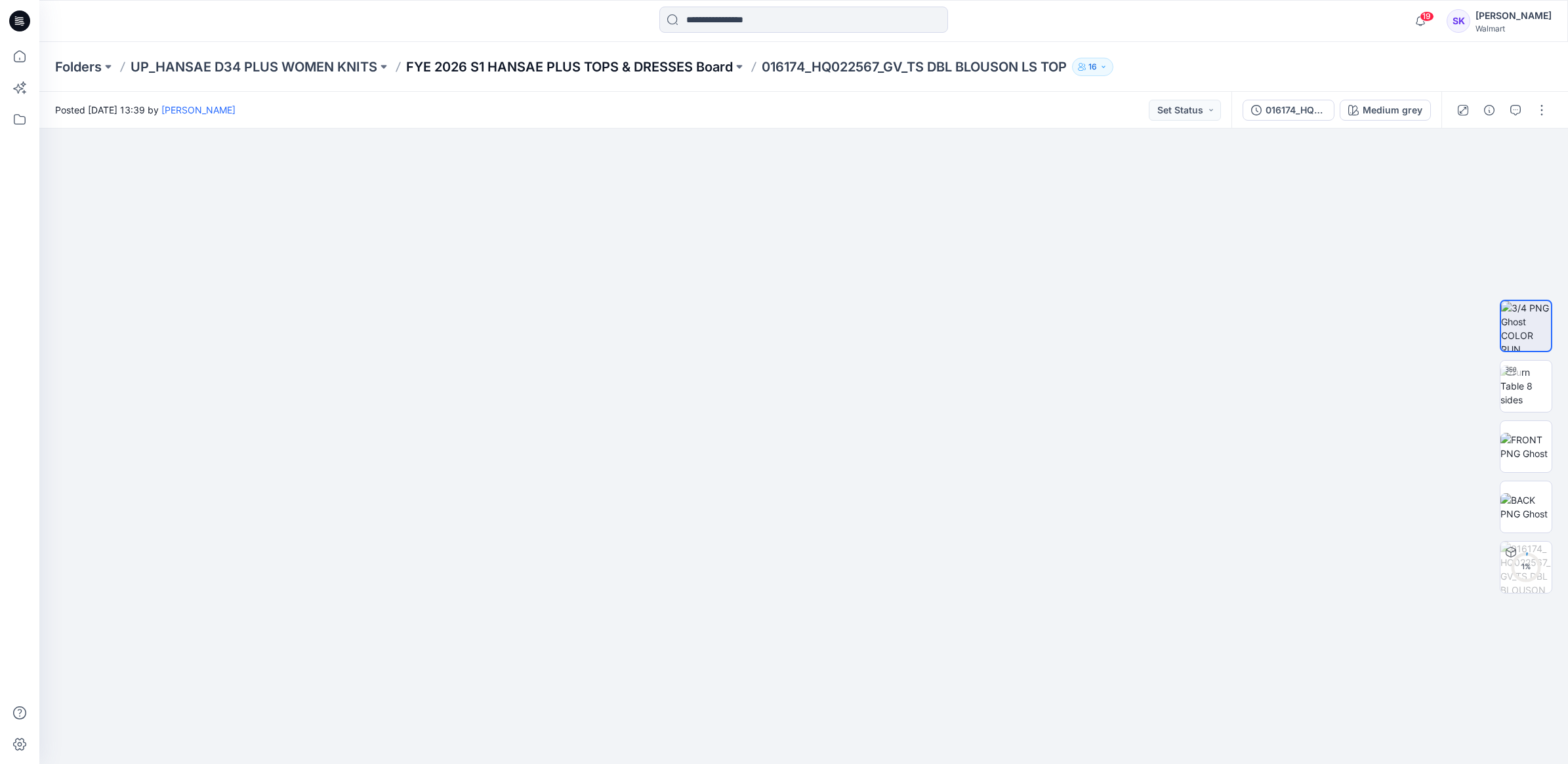
click at [673, 67] on p "FYE 2026 S1 HANSAE PLUS TOPS & DRESSES Board" at bounding box center [569, 67] width 327 height 18
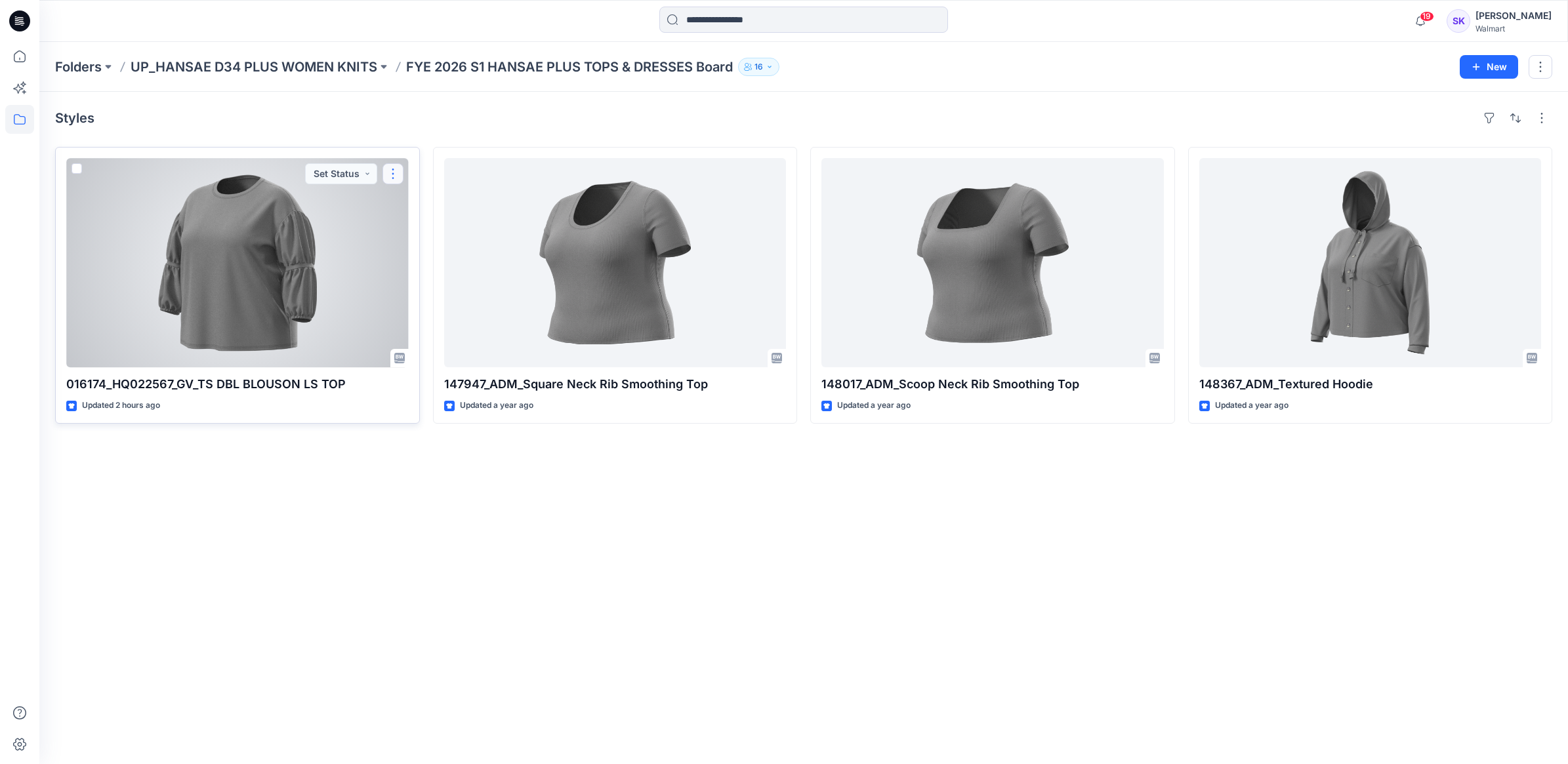
click at [399, 169] on button "button" at bounding box center [393, 174] width 21 height 21
click at [287, 247] on div at bounding box center [237, 263] width 342 height 209
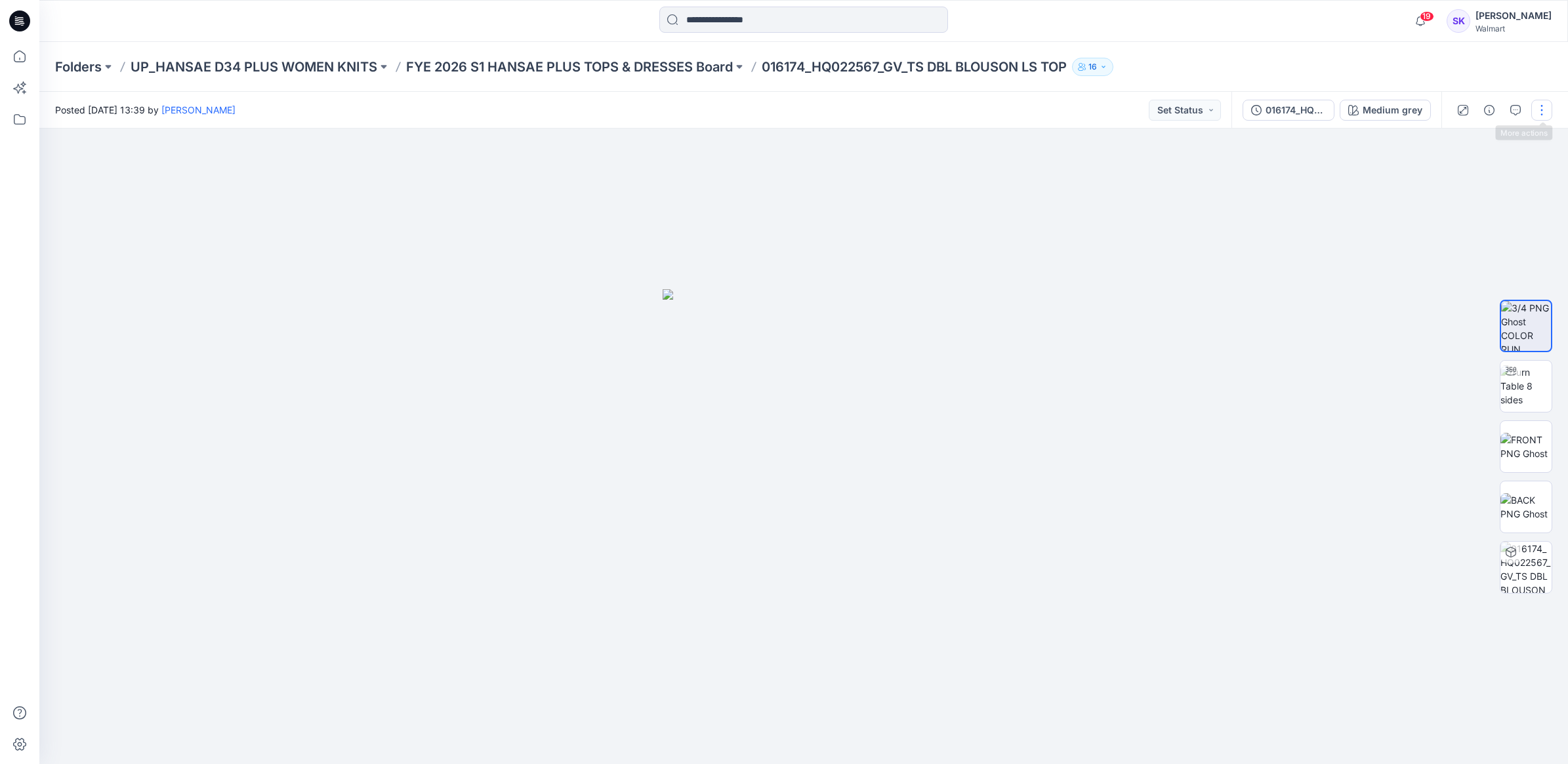
click at [1546, 112] on button "button" at bounding box center [1542, 110] width 21 height 21
click at [1471, 176] on button "Edit" at bounding box center [1486, 176] width 121 height 25
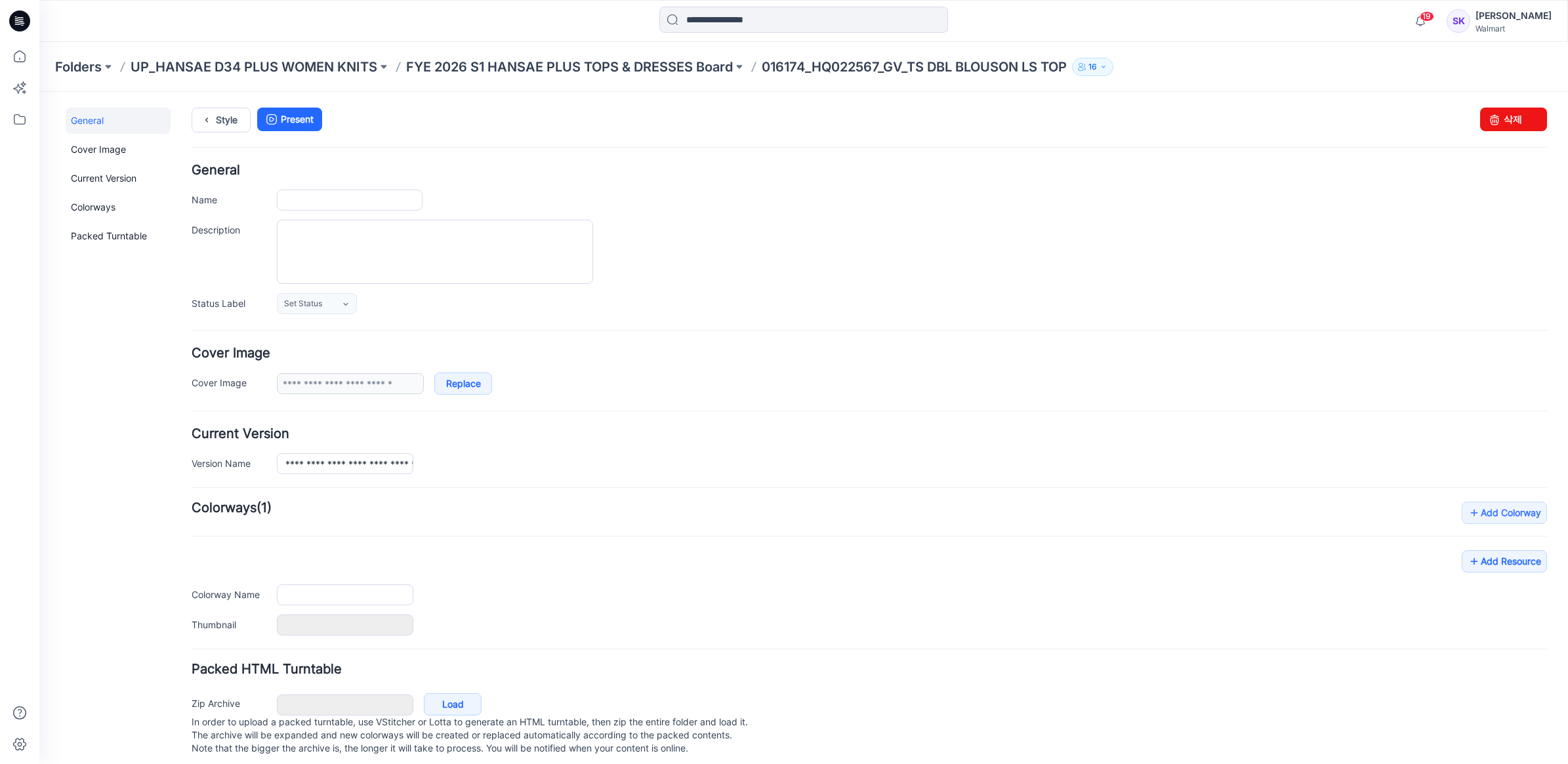
type input "**********"
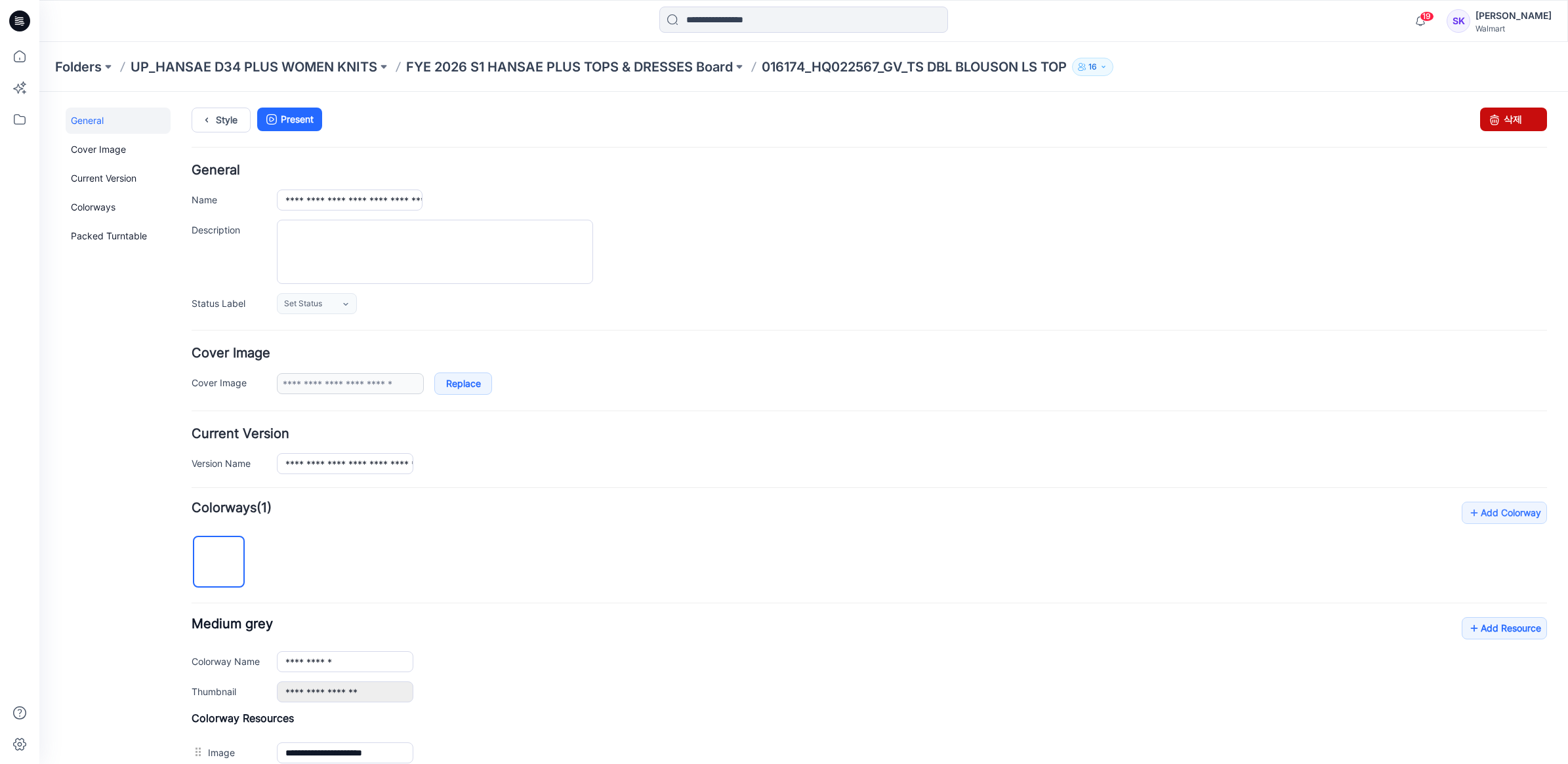
drag, startPoint x: 1500, startPoint y: 119, endPoint x: 919, endPoint y: 162, distance: 582.6
click at [1500, 119] on link "삭제" at bounding box center [1513, 119] width 67 height 24
